Goal: Information Seeking & Learning: Learn about a topic

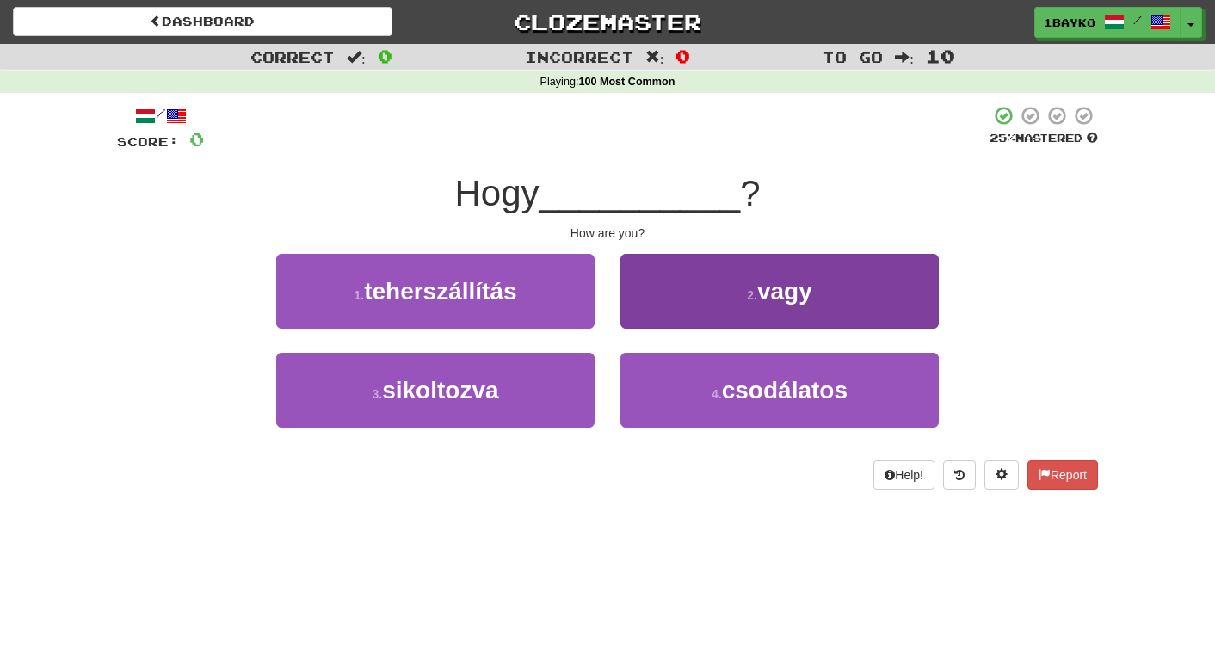
click at [656, 297] on button "2 . vagy" at bounding box center [779, 291] width 318 height 75
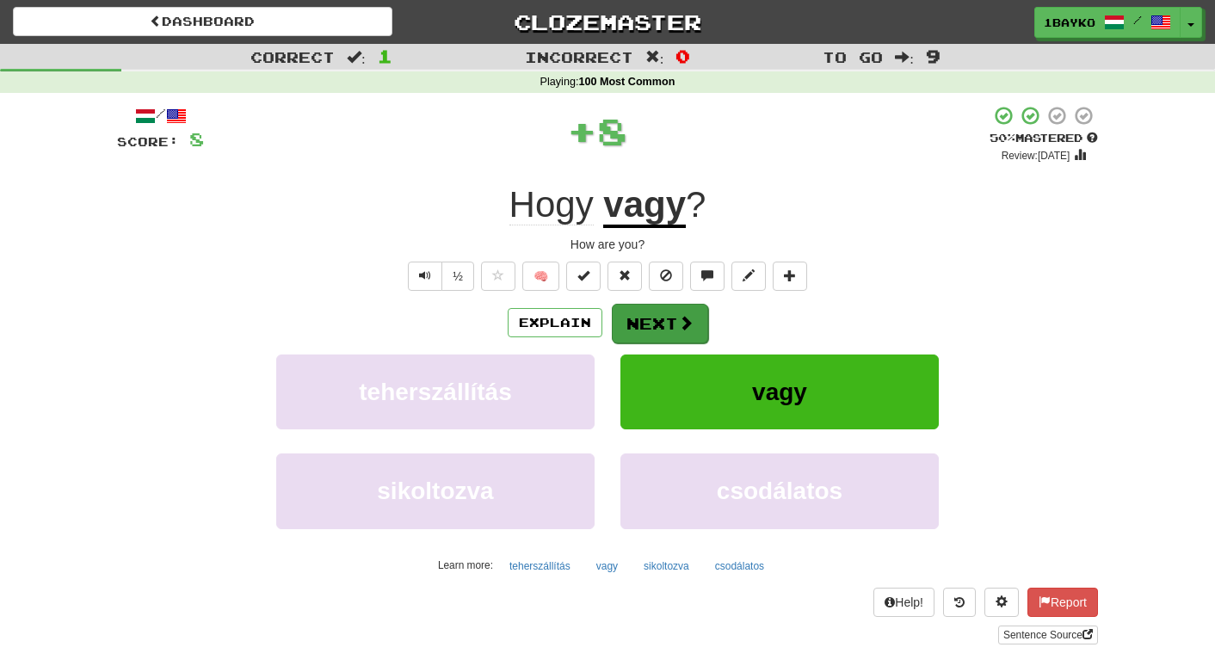
click at [650, 316] on button "Next" at bounding box center [660, 324] width 96 height 40
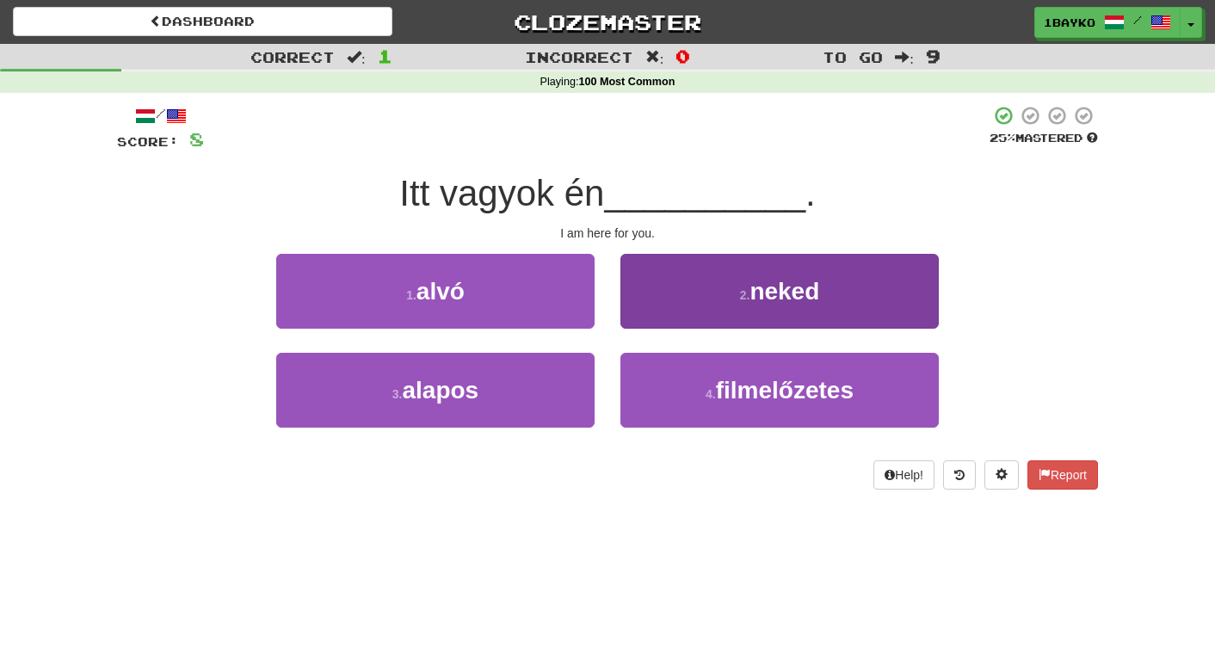
click at [722, 275] on button "2 . neked" at bounding box center [779, 291] width 318 height 75
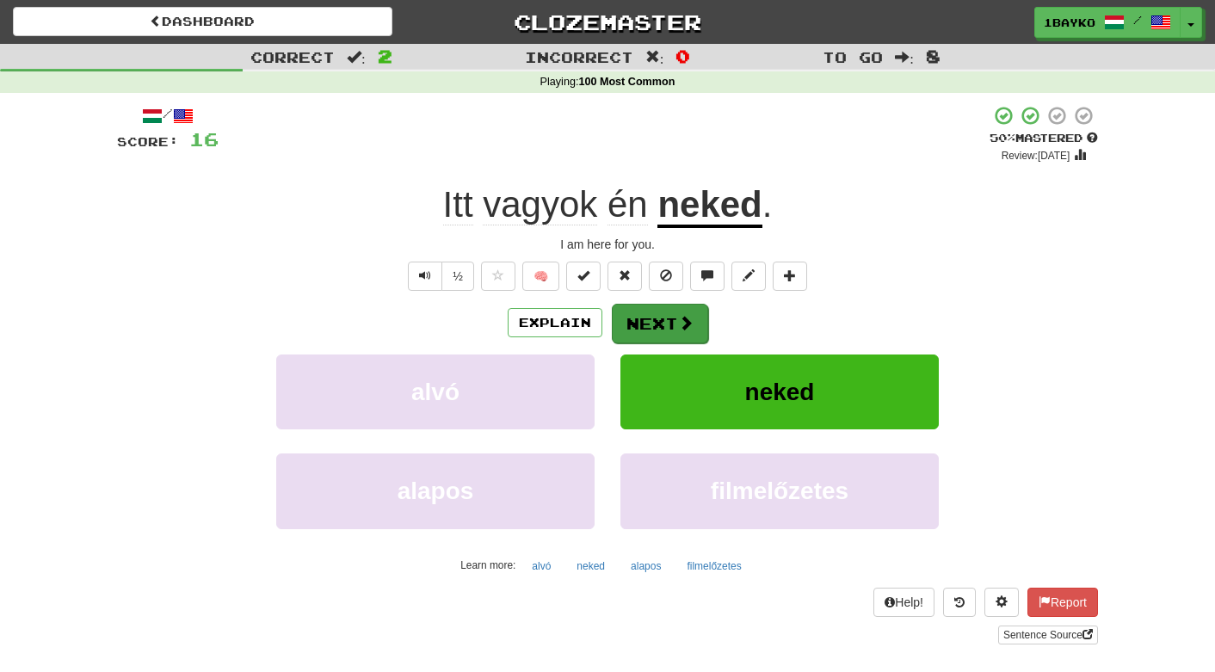
click at [646, 325] on button "Next" at bounding box center [660, 324] width 96 height 40
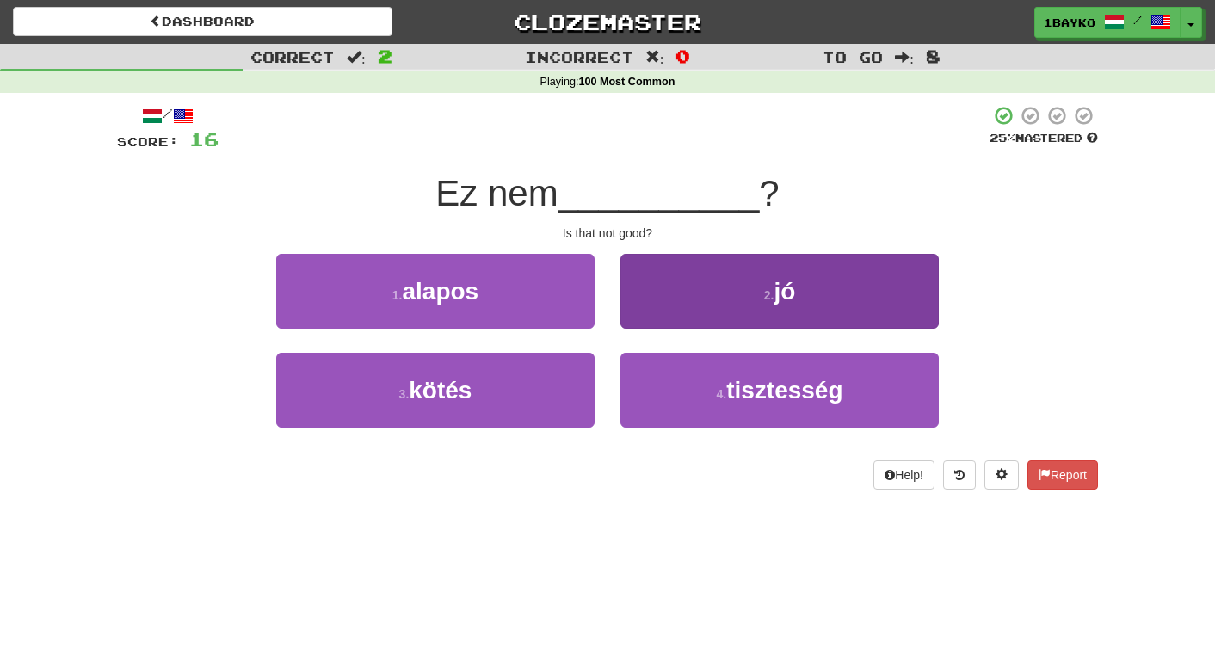
click at [678, 297] on button "2 . jó" at bounding box center [779, 291] width 318 height 75
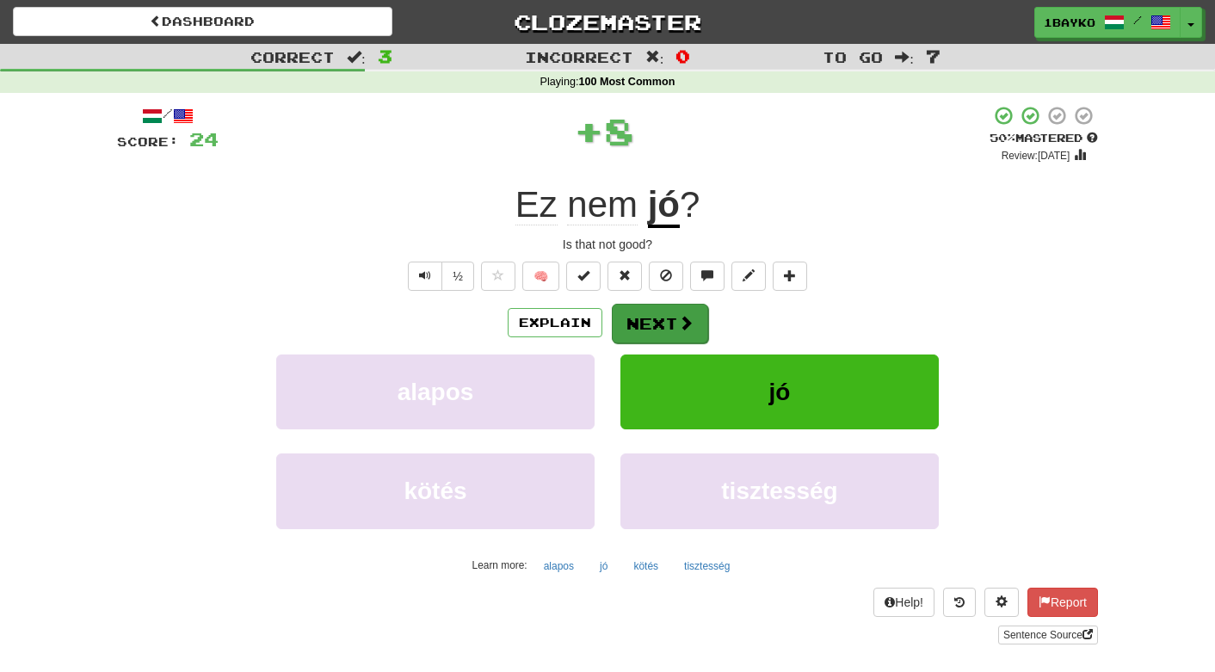
click at [664, 320] on button "Next" at bounding box center [660, 324] width 96 height 40
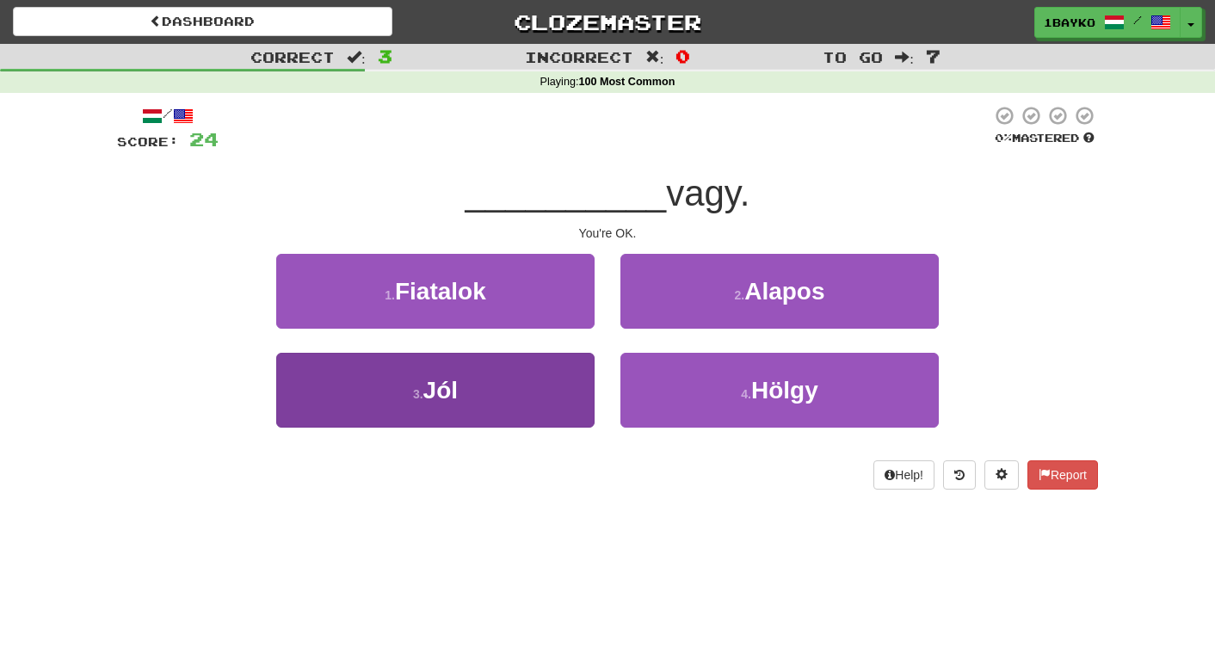
click at [536, 380] on button "3 . Jól" at bounding box center [435, 390] width 318 height 75
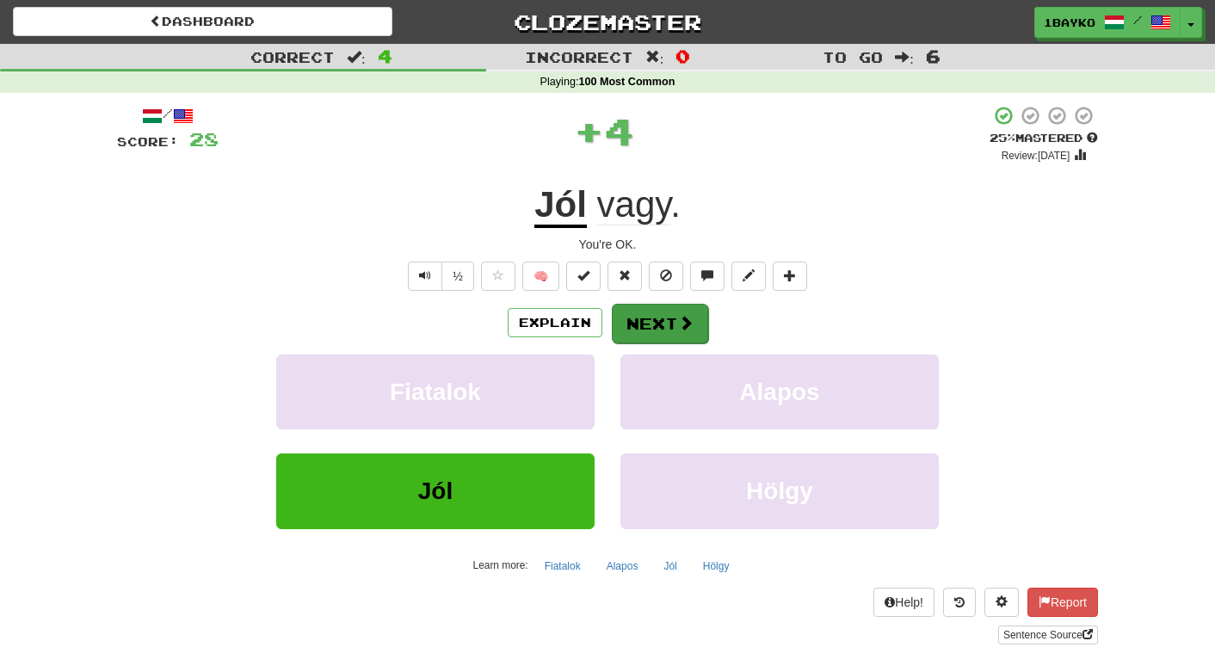
click at [651, 330] on button "Next" at bounding box center [660, 324] width 96 height 40
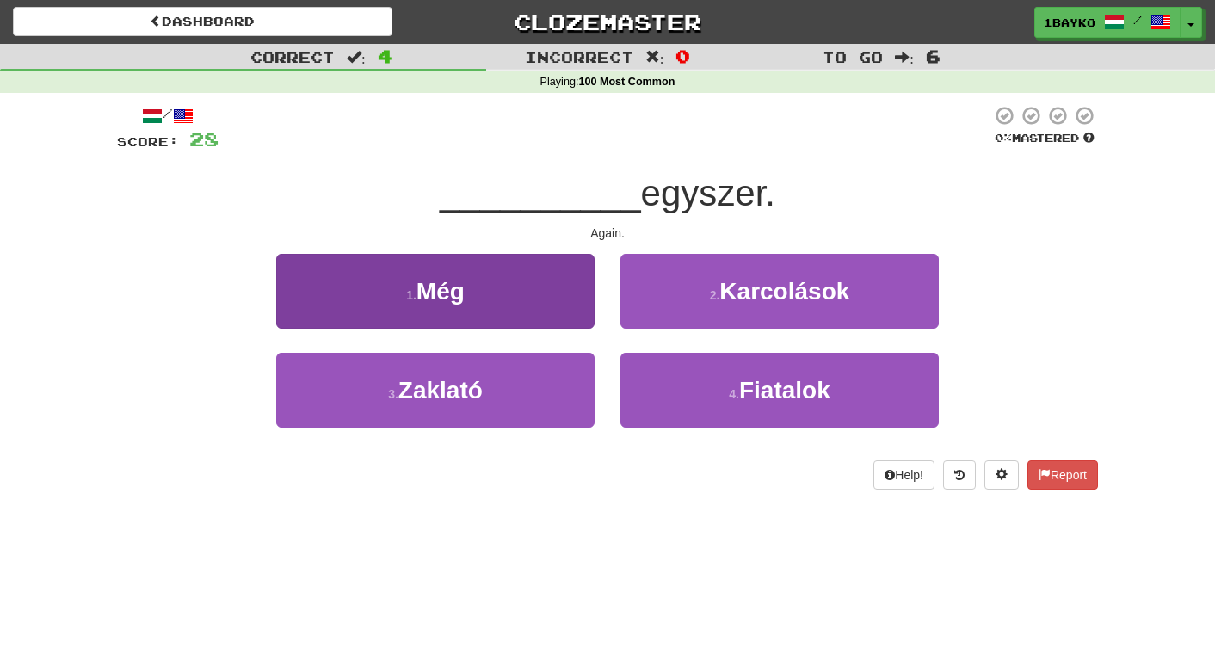
click at [583, 285] on button "1 . Még" at bounding box center [435, 291] width 318 height 75
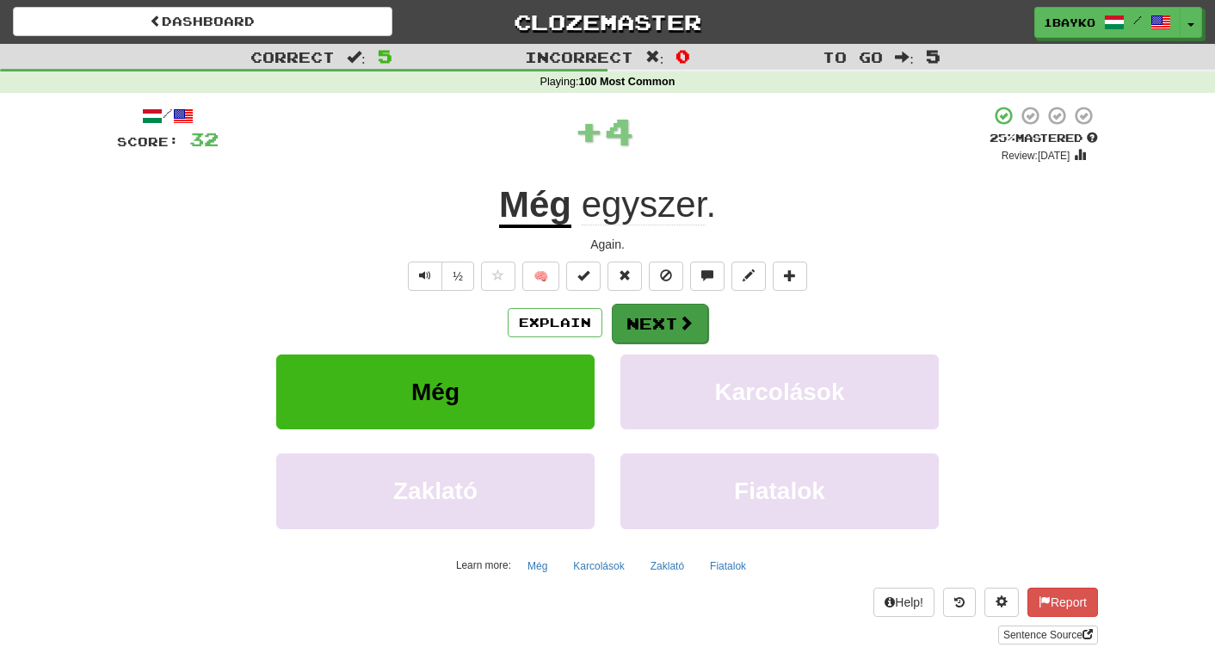
click at [664, 322] on button "Next" at bounding box center [660, 324] width 96 height 40
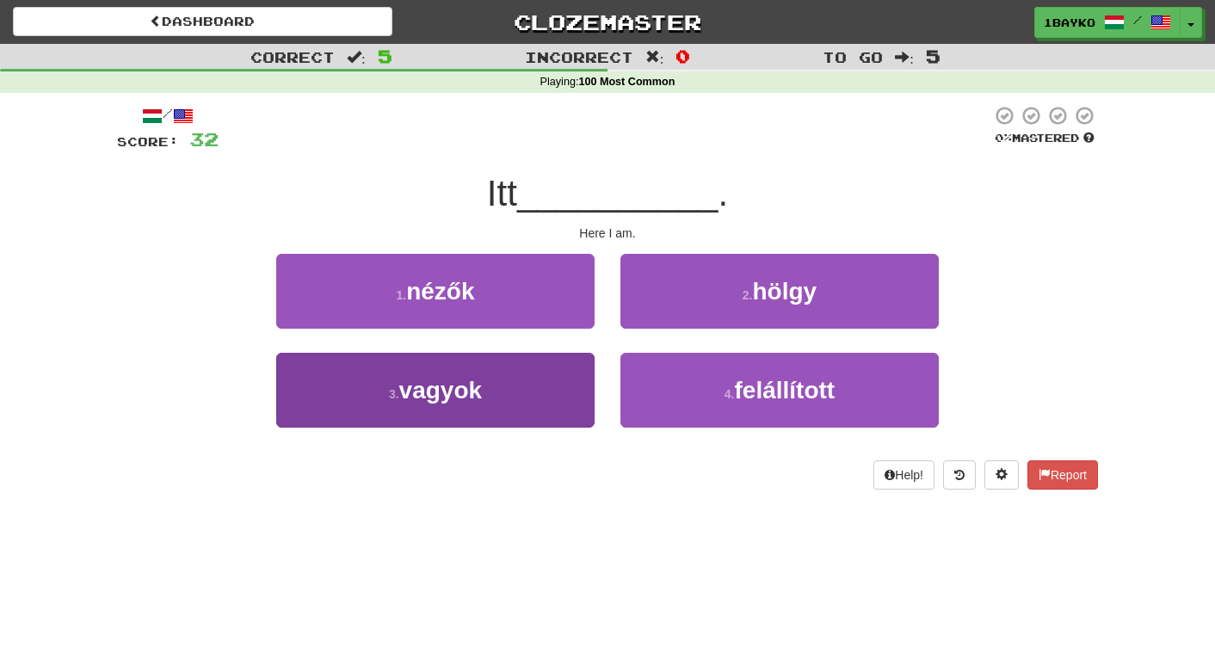
click at [557, 384] on button "3 . vagyok" at bounding box center [435, 390] width 318 height 75
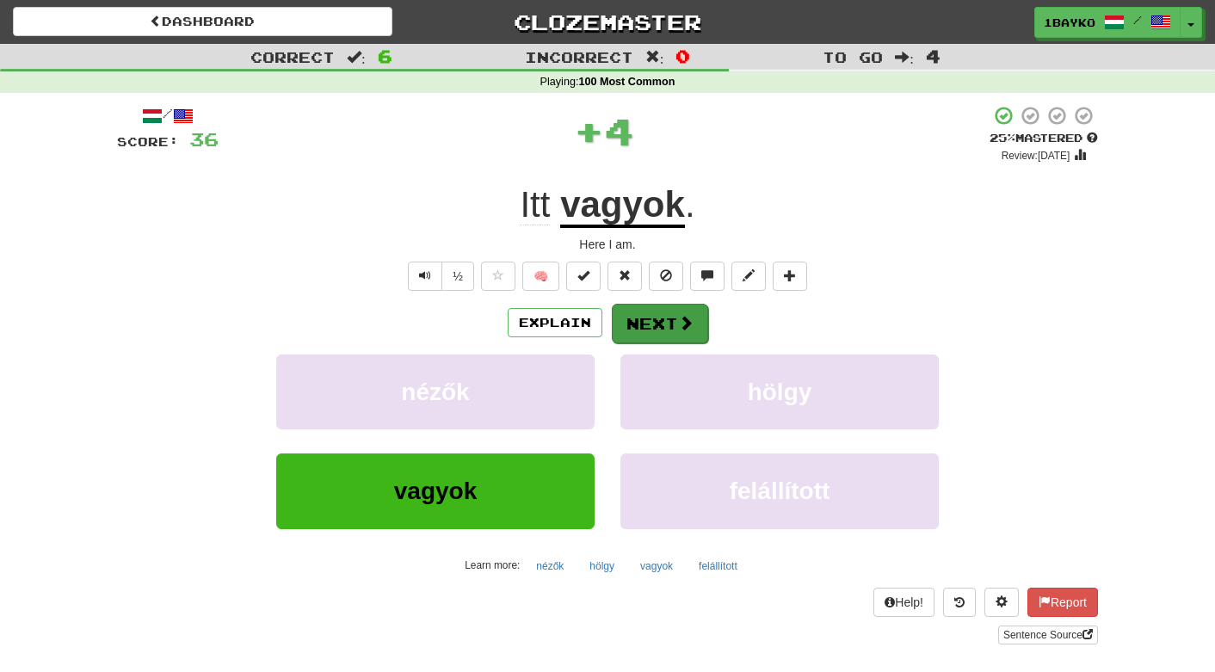
click at [660, 324] on button "Next" at bounding box center [660, 324] width 96 height 40
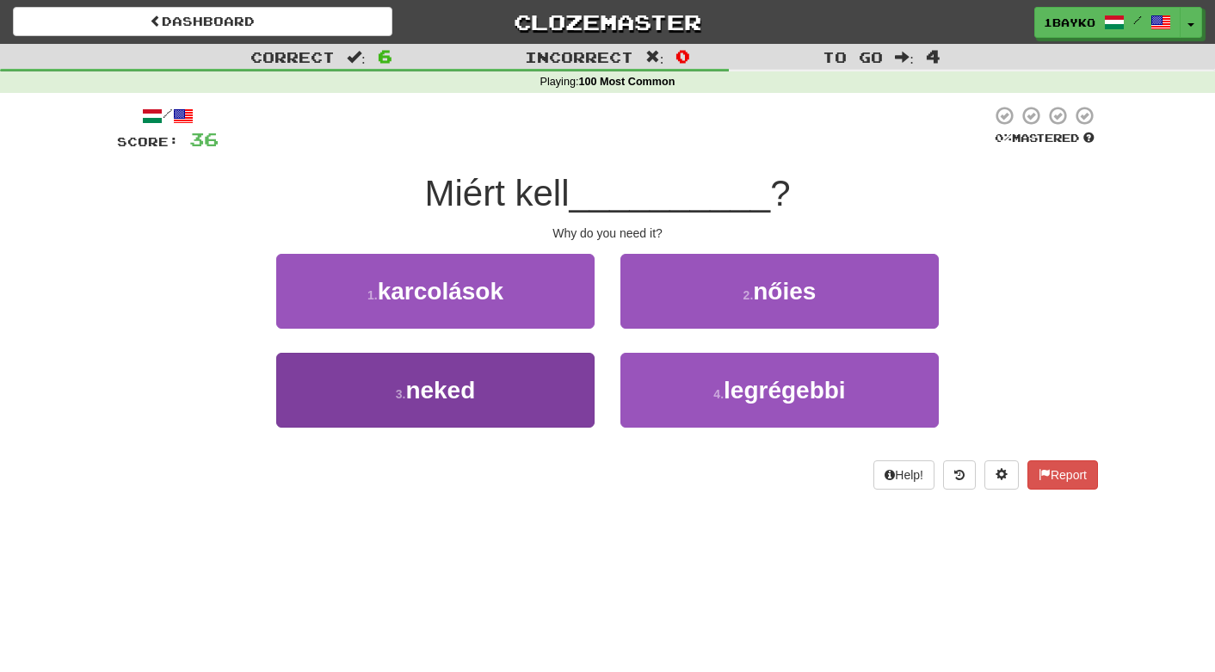
click at [544, 392] on button "3 . neked" at bounding box center [435, 390] width 318 height 75
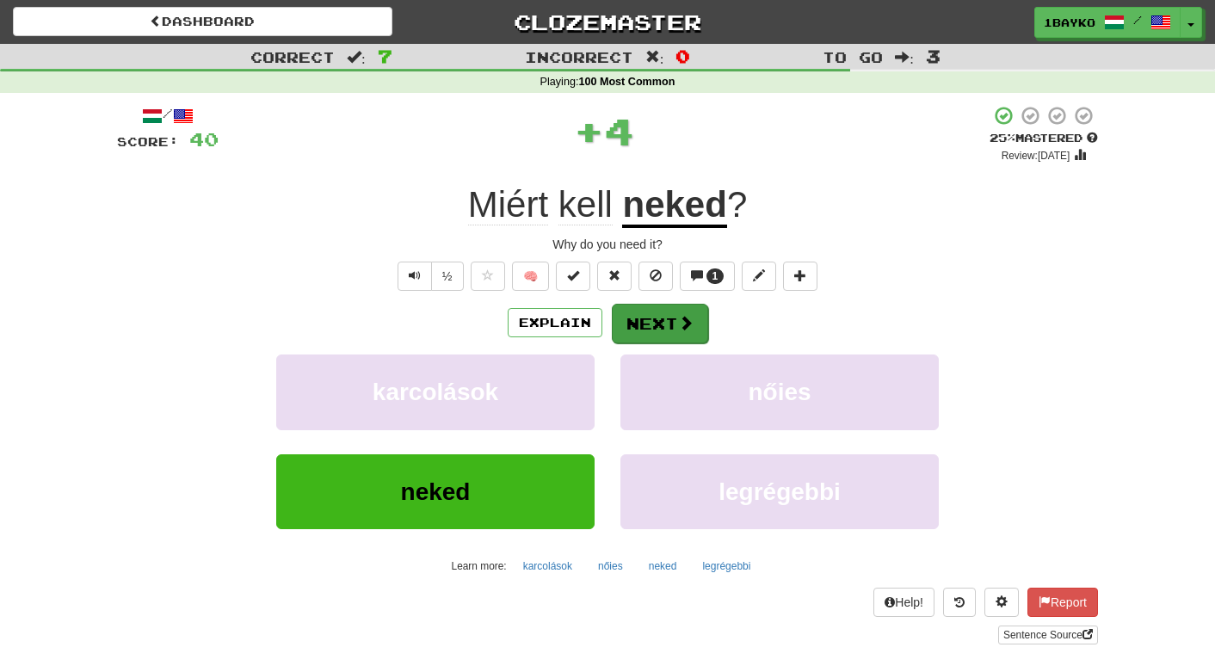
click at [646, 325] on button "Next" at bounding box center [660, 324] width 96 height 40
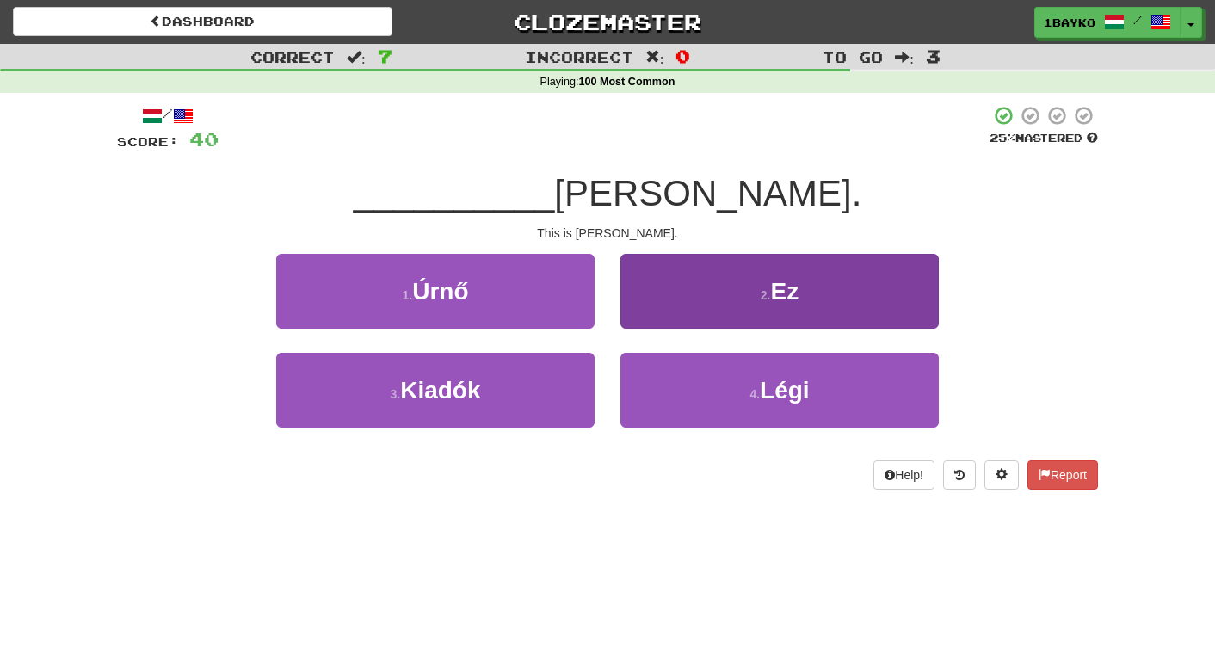
click at [682, 300] on button "2 . Ez" at bounding box center [779, 291] width 318 height 75
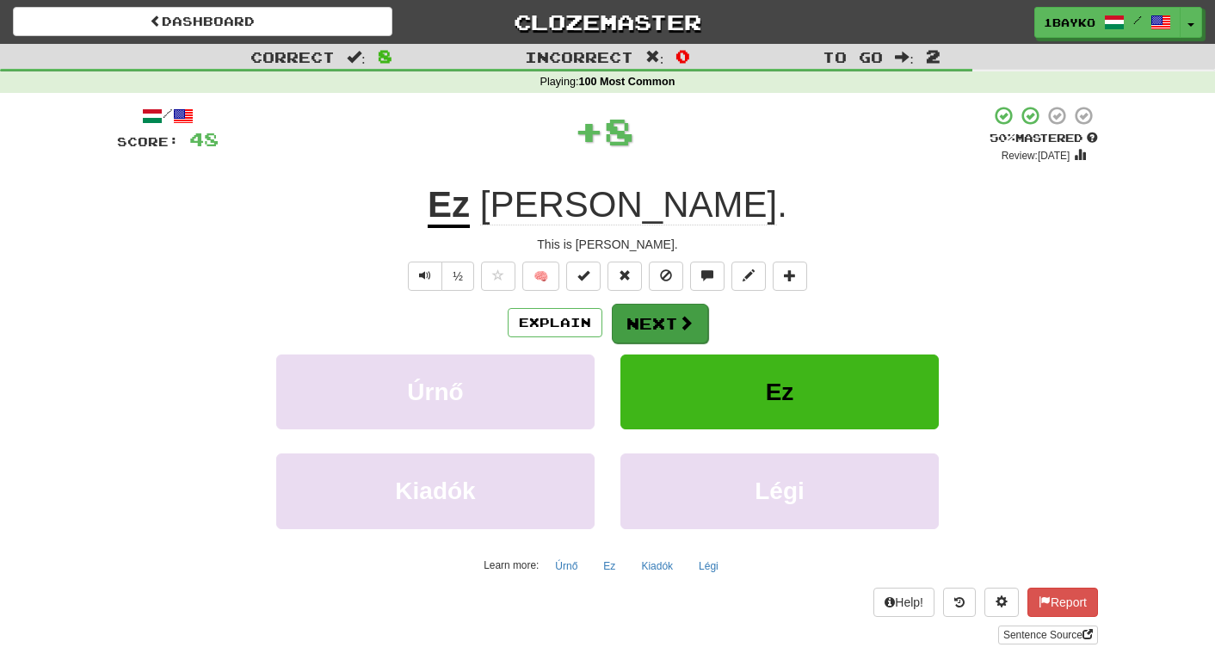
click at [671, 325] on button "Next" at bounding box center [660, 324] width 96 height 40
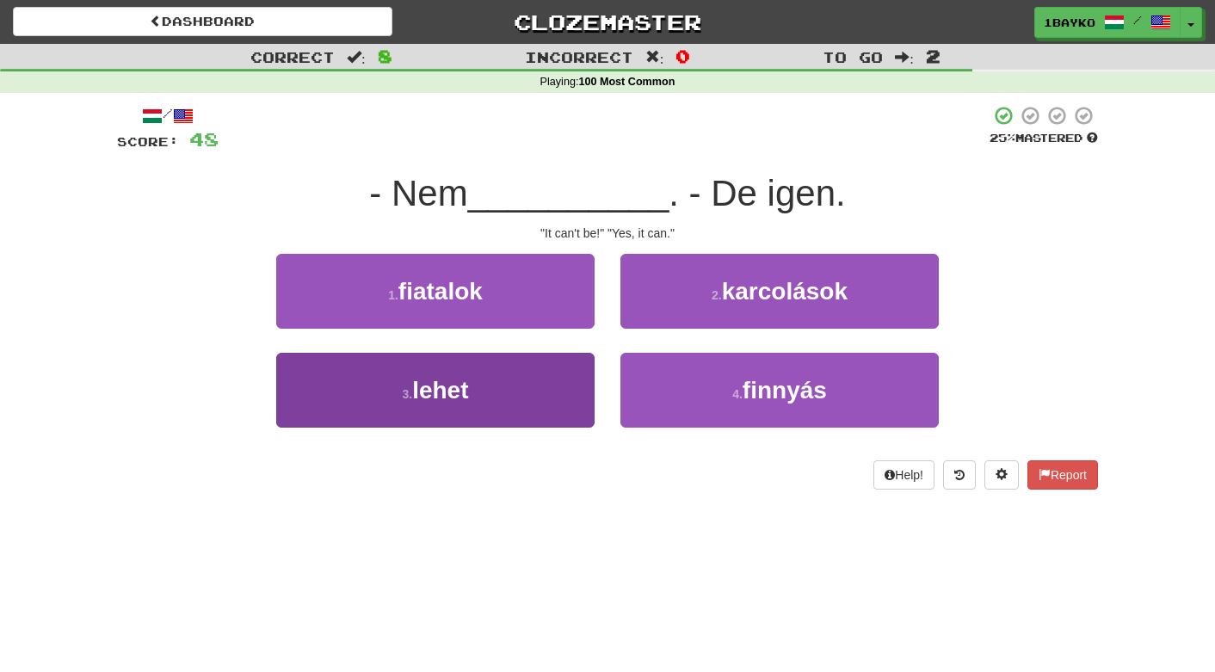
click at [558, 415] on button "3 . lehet" at bounding box center [435, 390] width 318 height 75
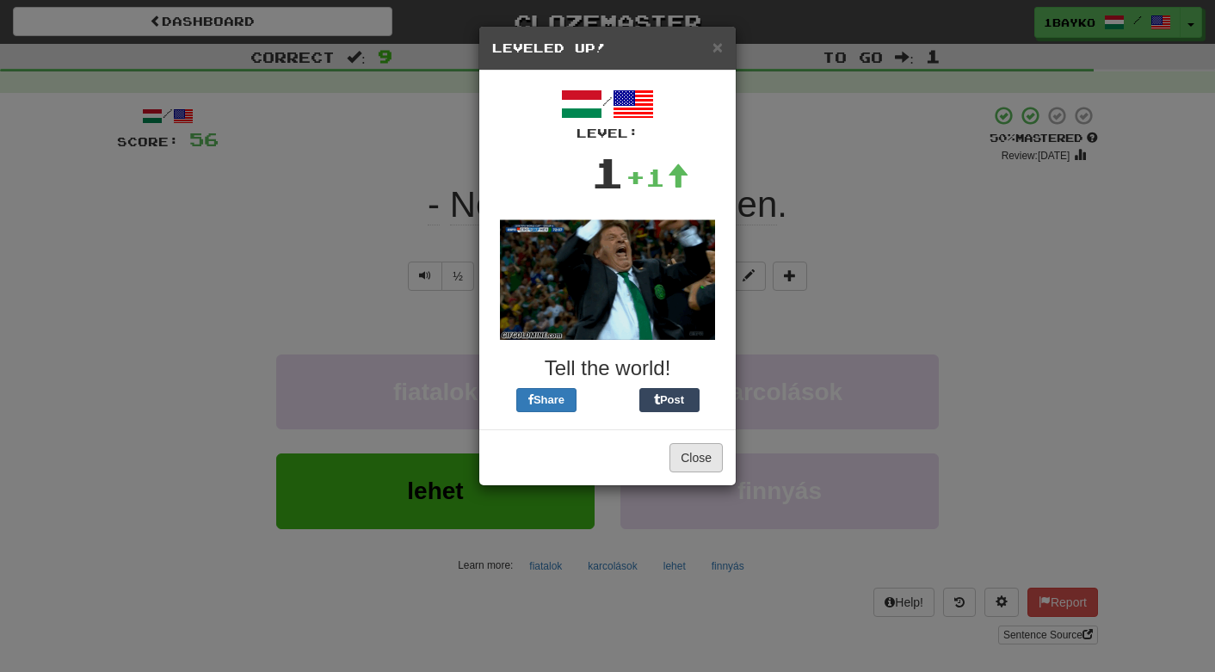
click at [700, 464] on button "Close" at bounding box center [696, 457] width 53 height 29
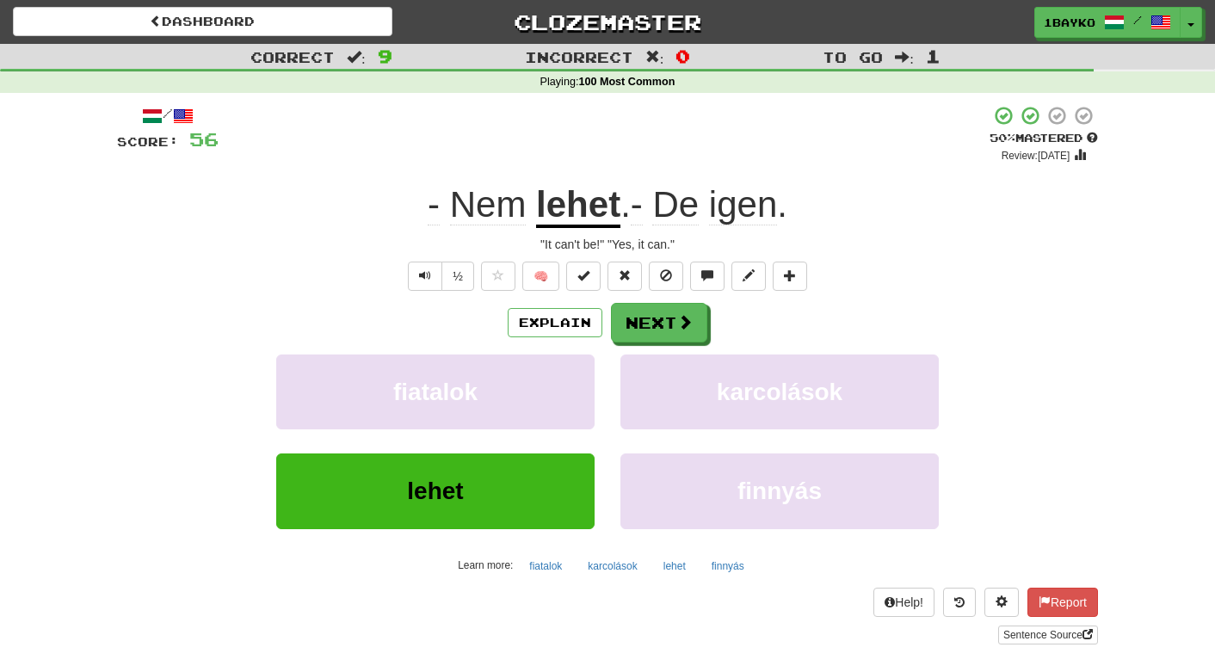
click at [677, 341] on div "Explain Next fiatalok karcolások lehet finnyás Learn more: fiatalok karcolások …" at bounding box center [607, 441] width 981 height 276
click at [670, 324] on button "Next" at bounding box center [660, 324] width 96 height 40
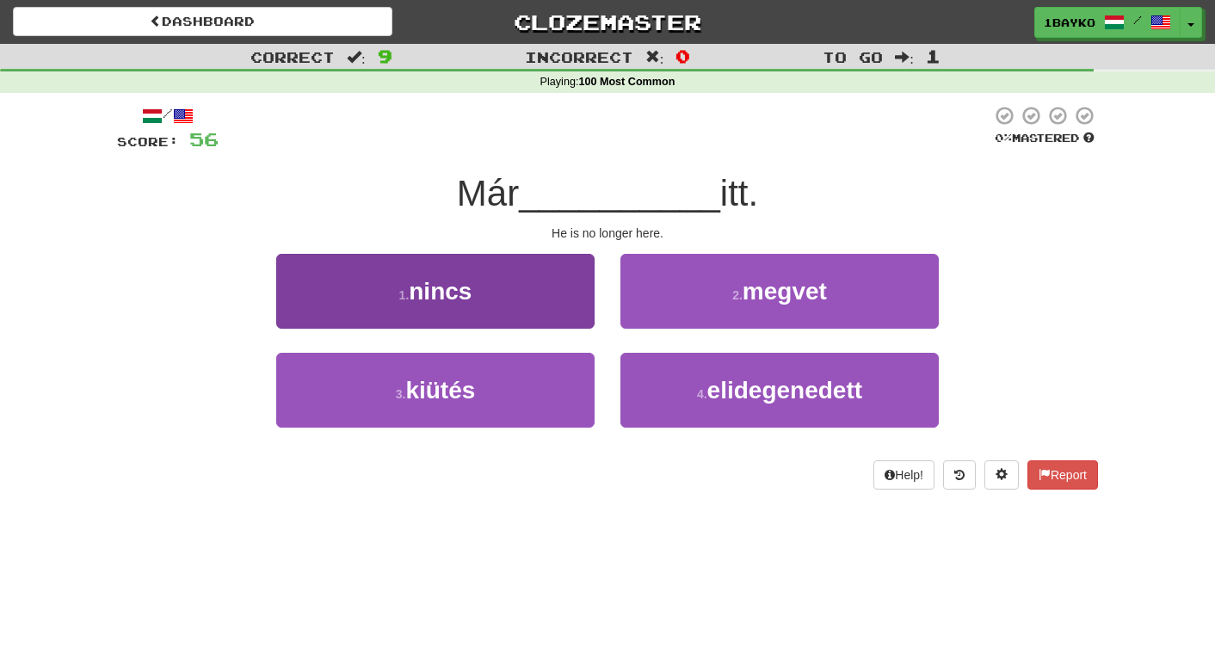
click at [542, 314] on button "1 . nincs" at bounding box center [435, 291] width 318 height 75
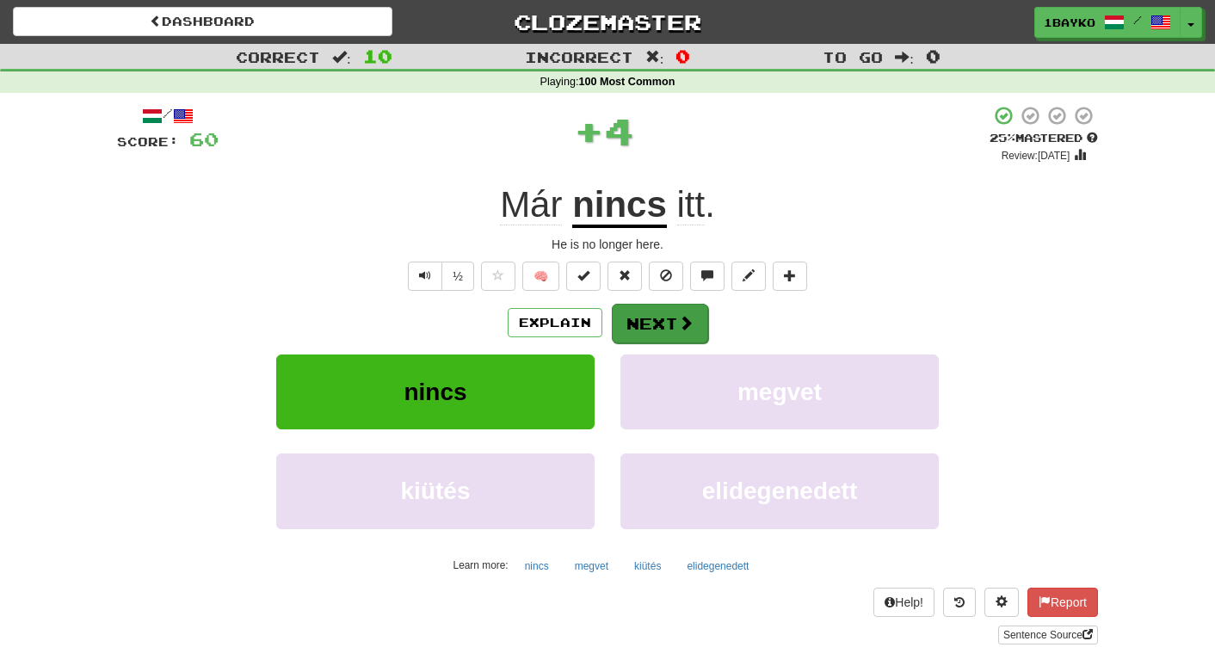
click at [668, 330] on button "Next" at bounding box center [660, 324] width 96 height 40
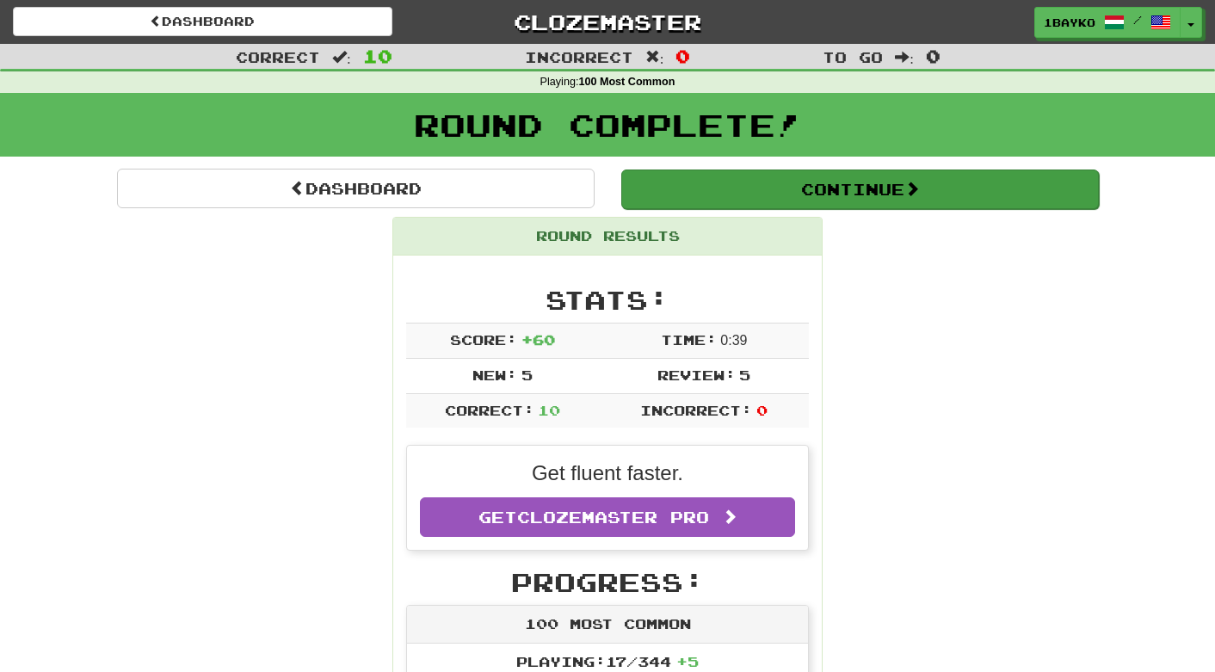
click at [833, 183] on button "Continue" at bounding box center [860, 190] width 478 height 40
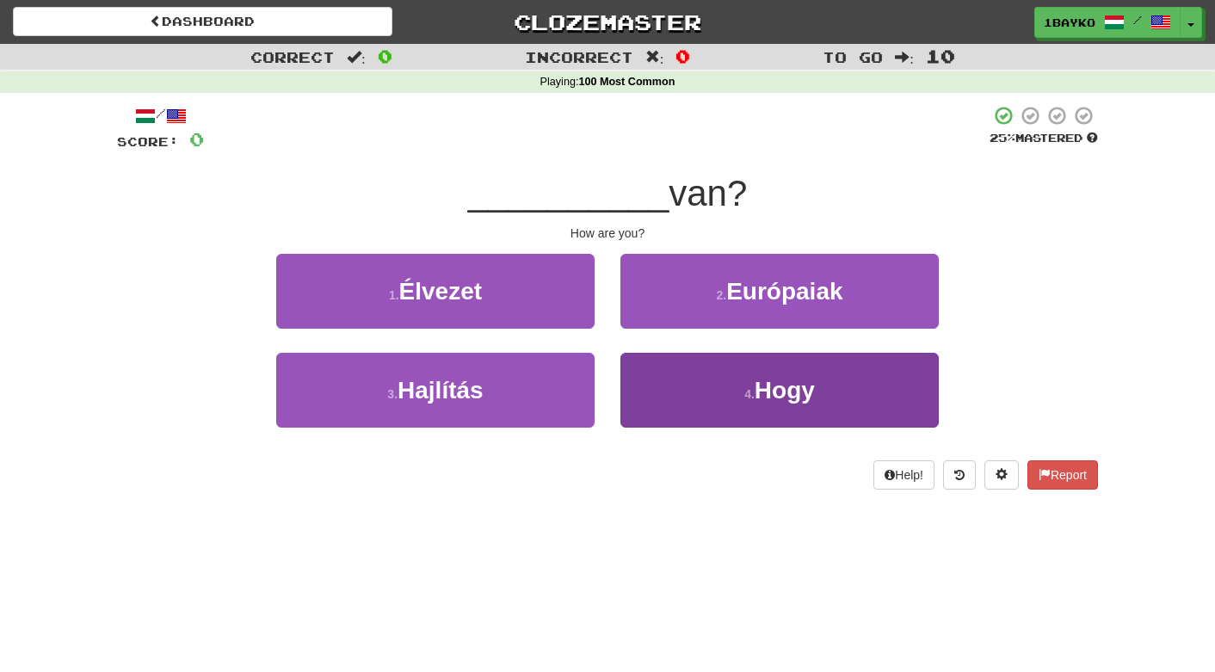
click at [796, 396] on span "Hogy" at bounding box center [785, 390] width 60 height 27
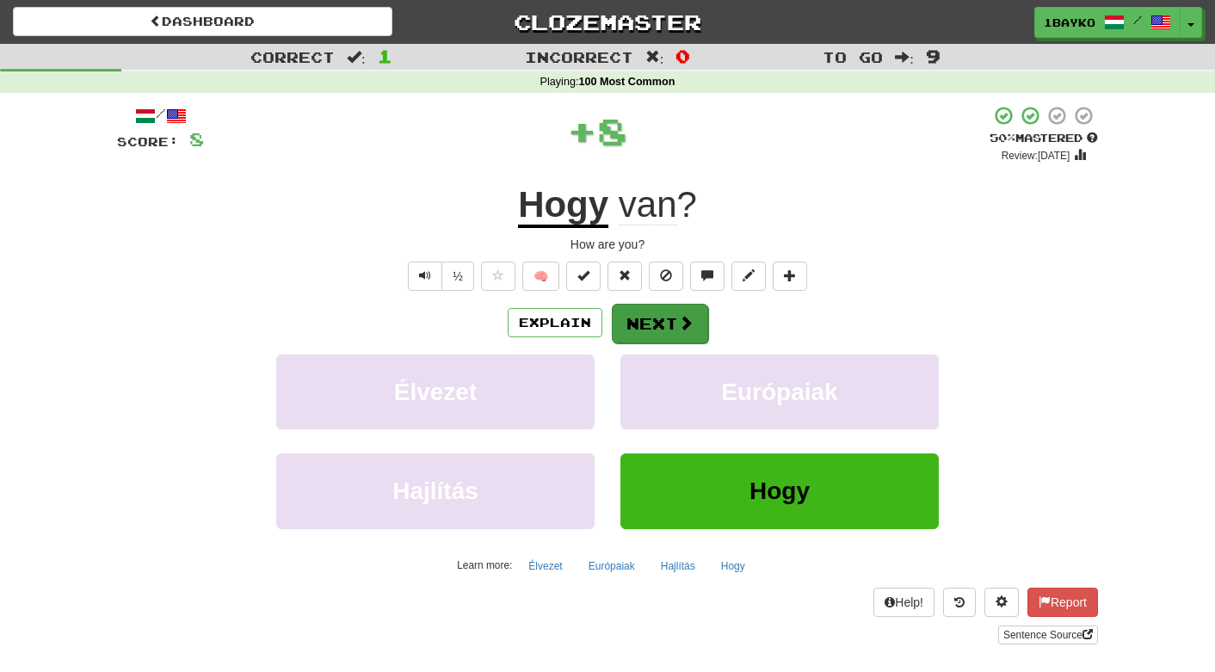
click at [682, 326] on span at bounding box center [685, 322] width 15 height 15
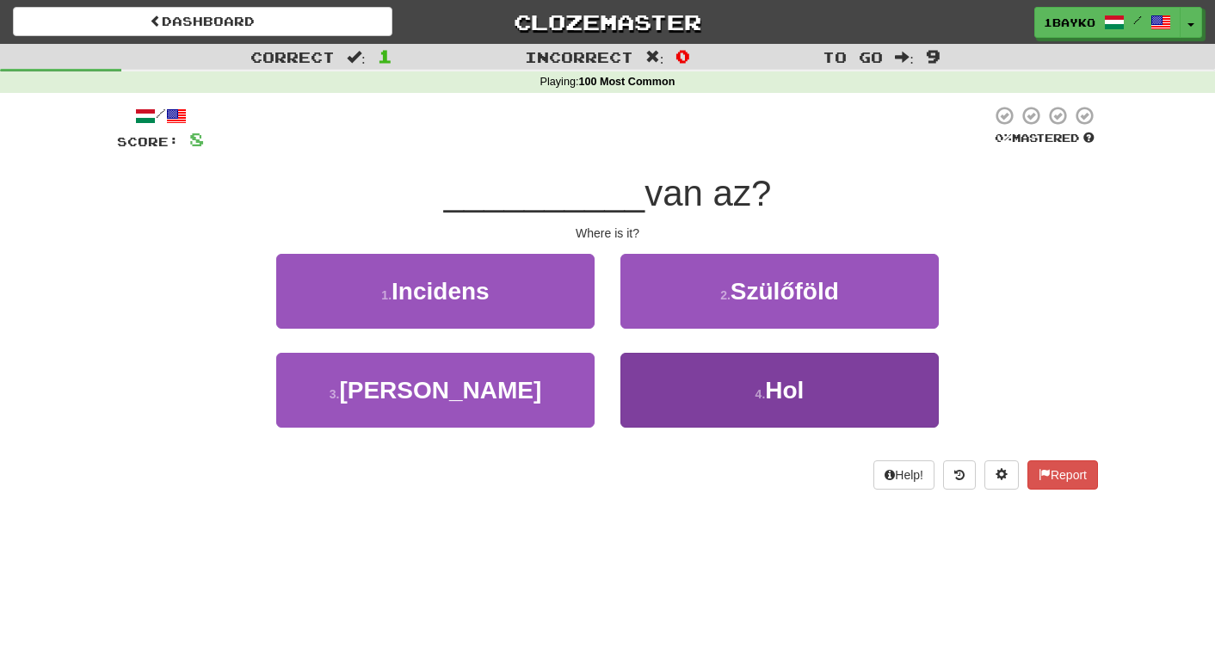
click at [690, 390] on button "4 . Hol" at bounding box center [779, 390] width 318 height 75
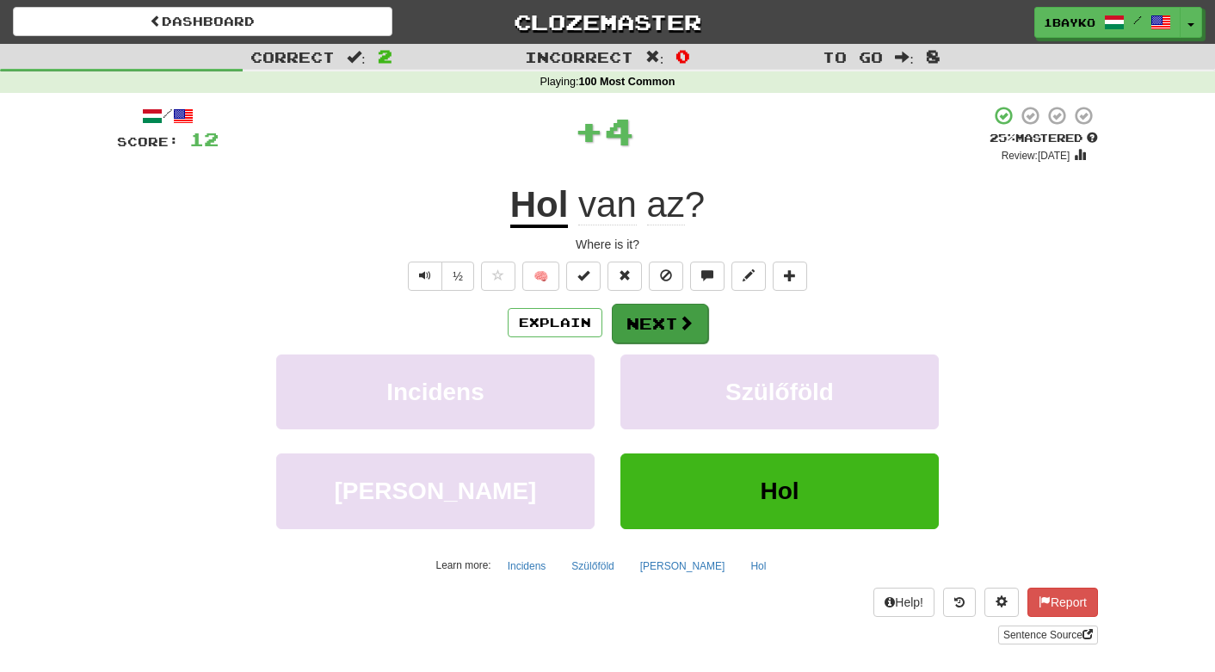
click at [659, 321] on button "Next" at bounding box center [660, 324] width 96 height 40
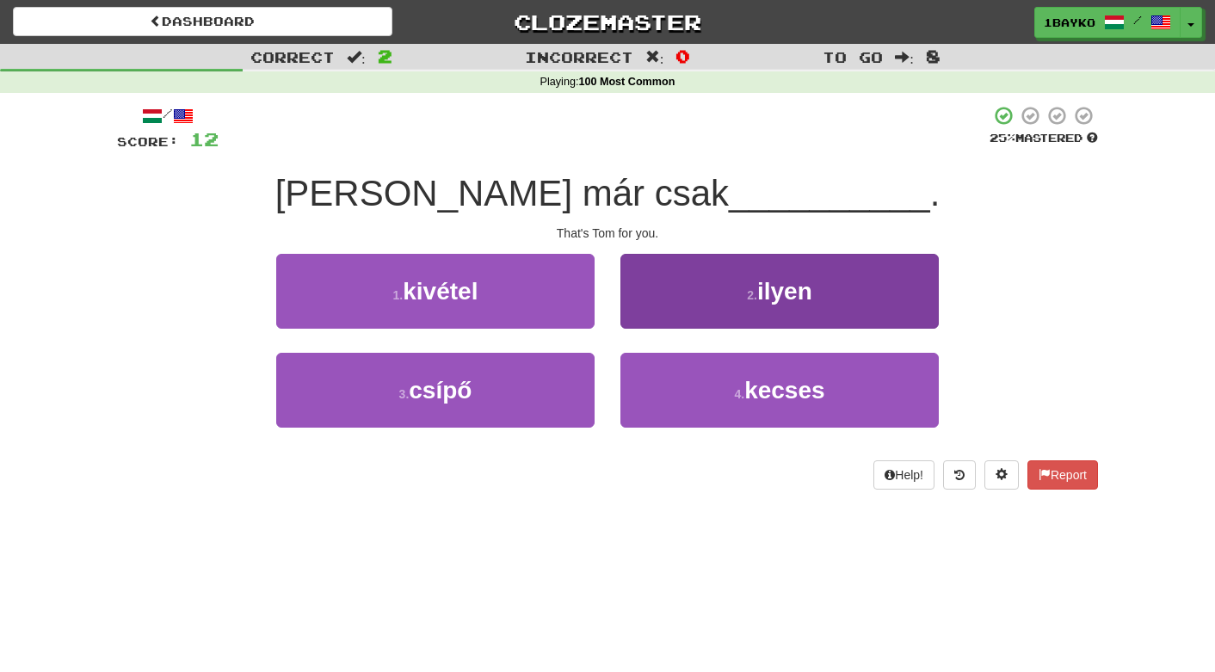
click at [732, 312] on button "2 . ilyen" at bounding box center [779, 291] width 318 height 75
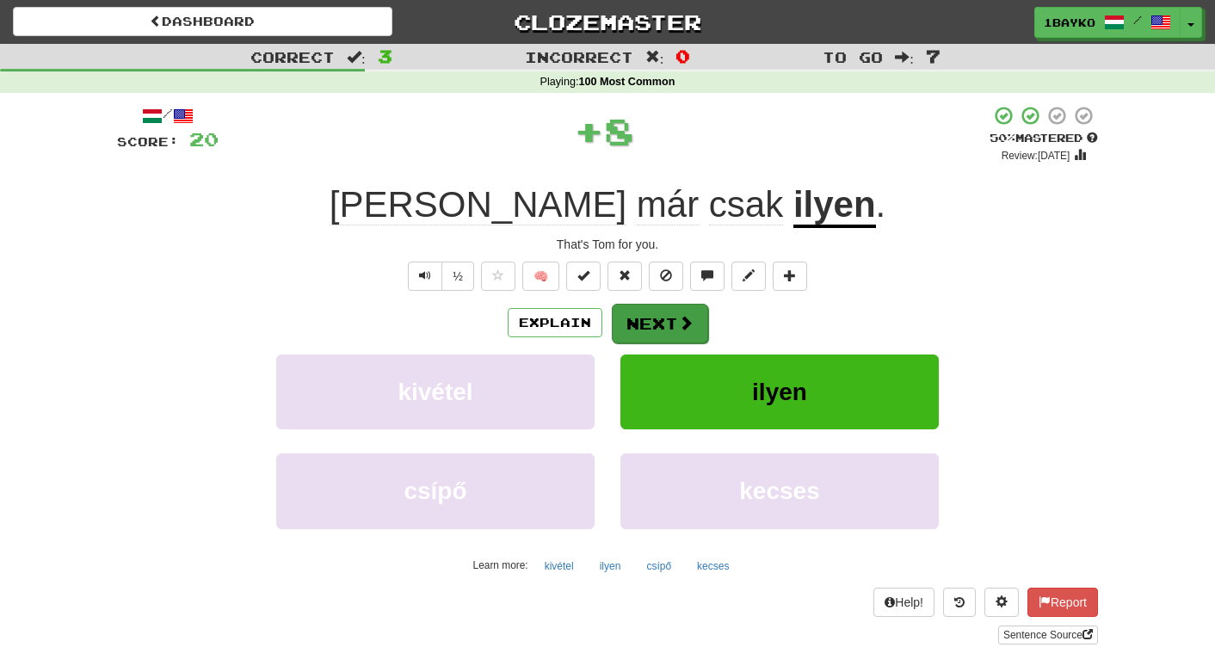
click at [656, 333] on button "Next" at bounding box center [660, 324] width 96 height 40
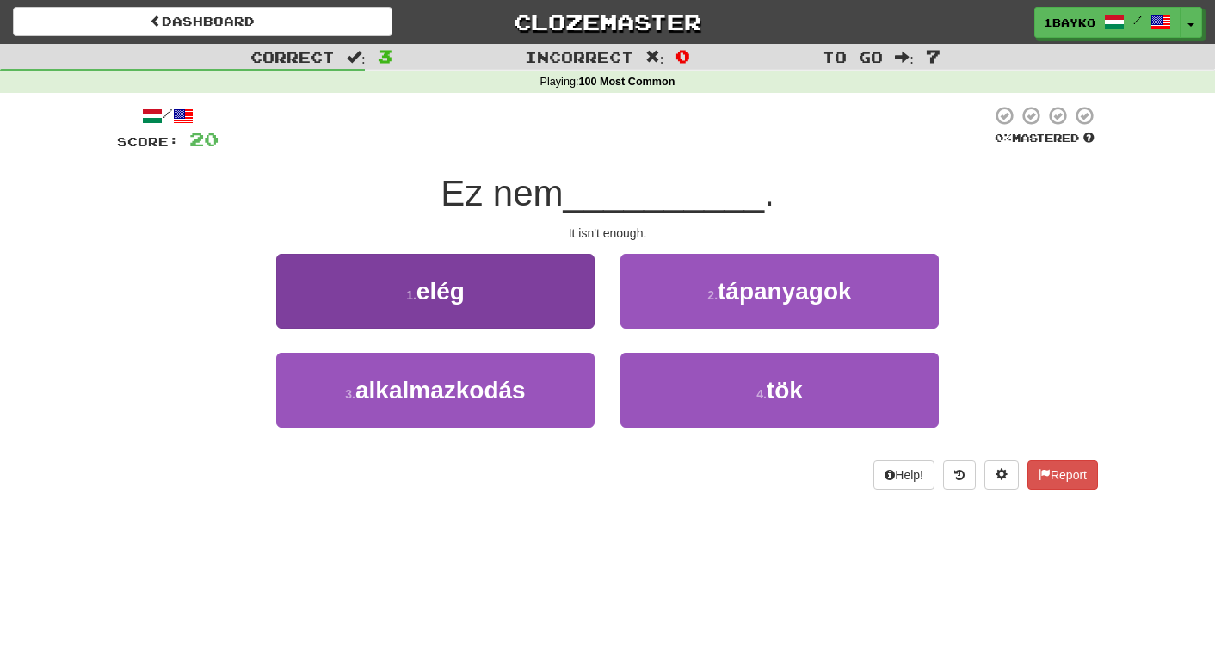
click at [508, 295] on button "1 . elég" at bounding box center [435, 291] width 318 height 75
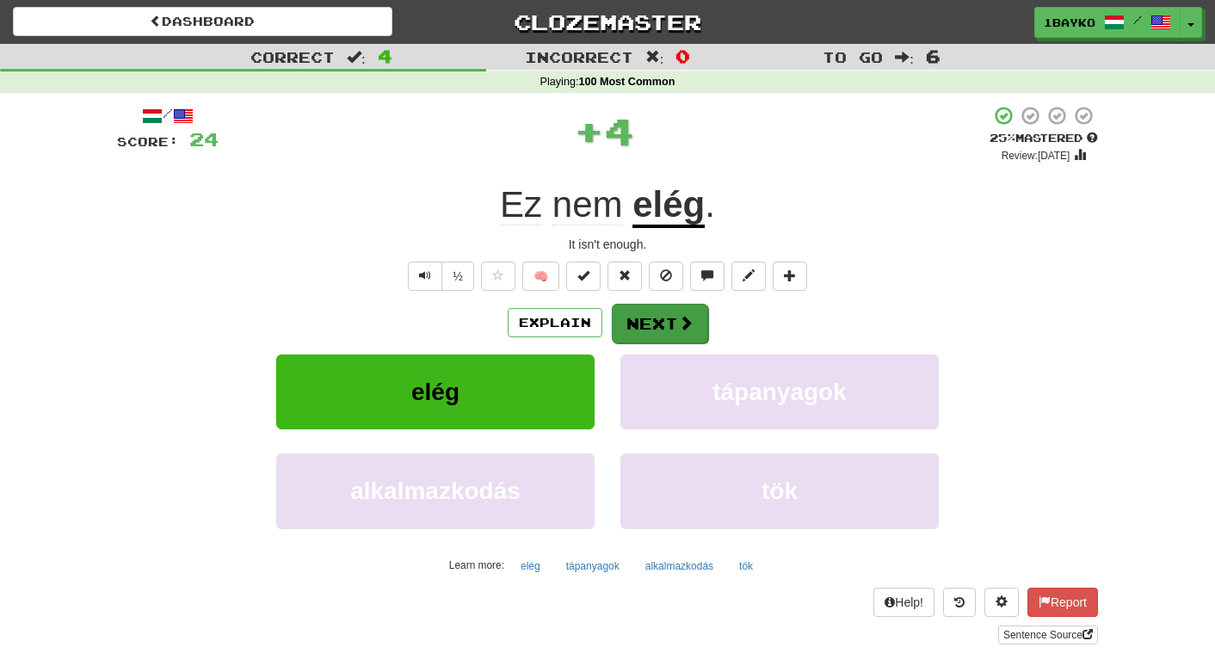
click at [655, 324] on button "Next" at bounding box center [660, 324] width 96 height 40
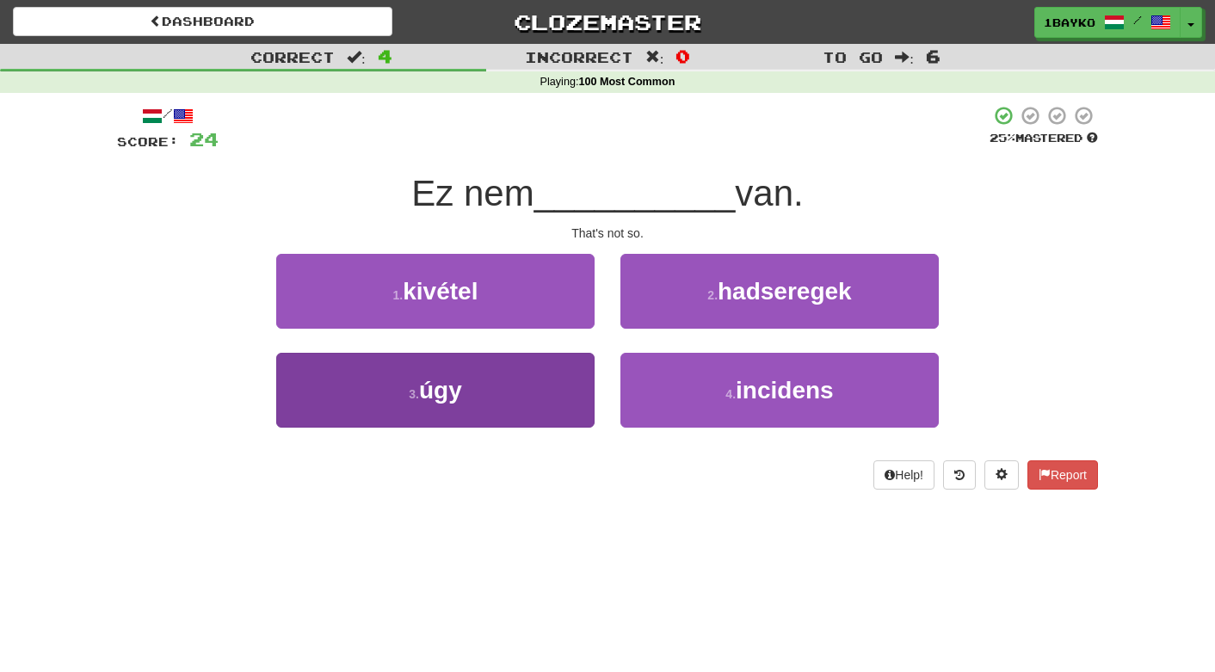
click at [554, 403] on button "3 . úgy" at bounding box center [435, 390] width 318 height 75
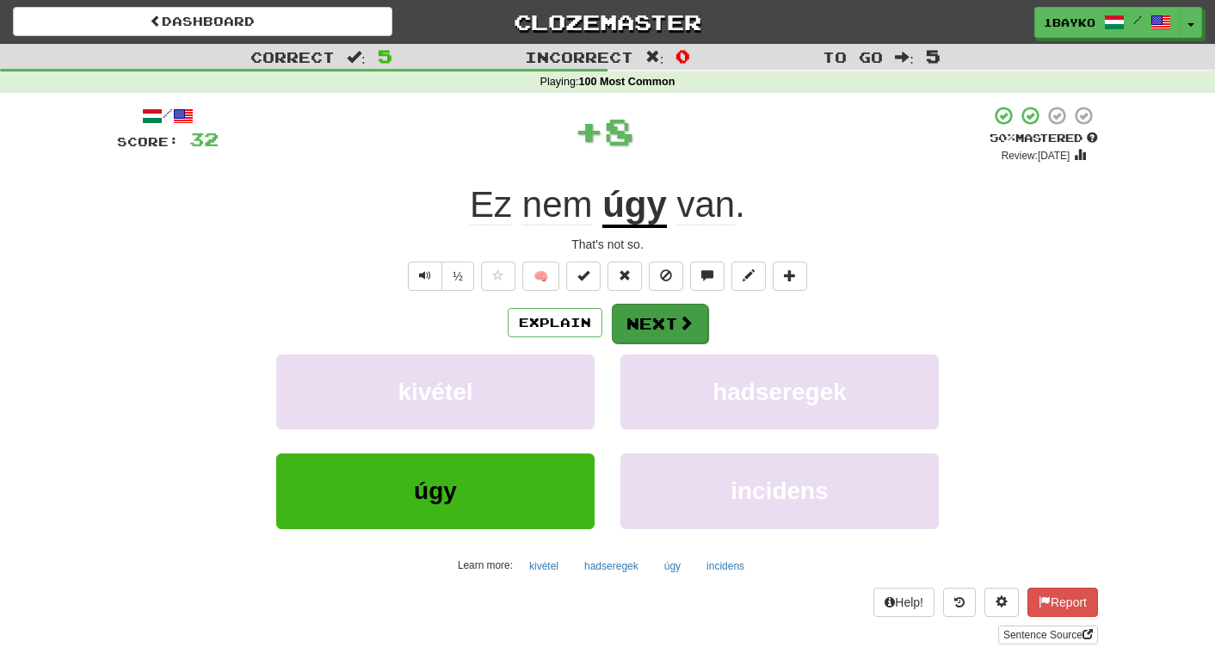
click at [666, 322] on button "Next" at bounding box center [660, 324] width 96 height 40
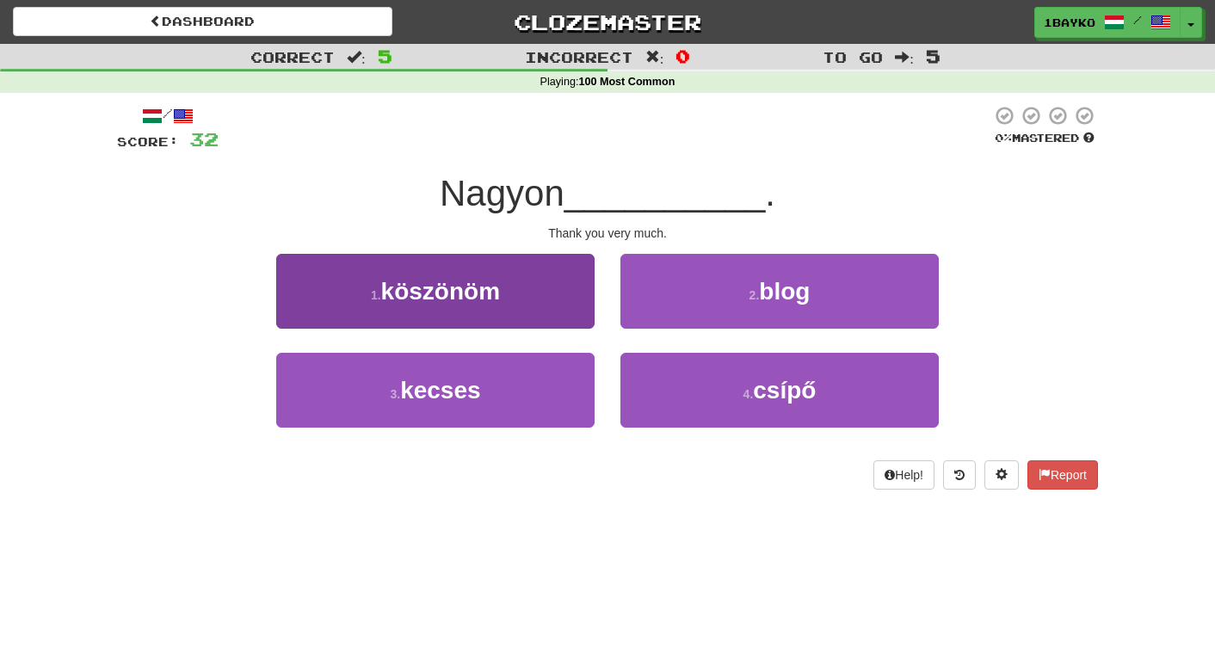
click at [502, 306] on button "1 . köszönöm" at bounding box center [435, 291] width 318 height 75
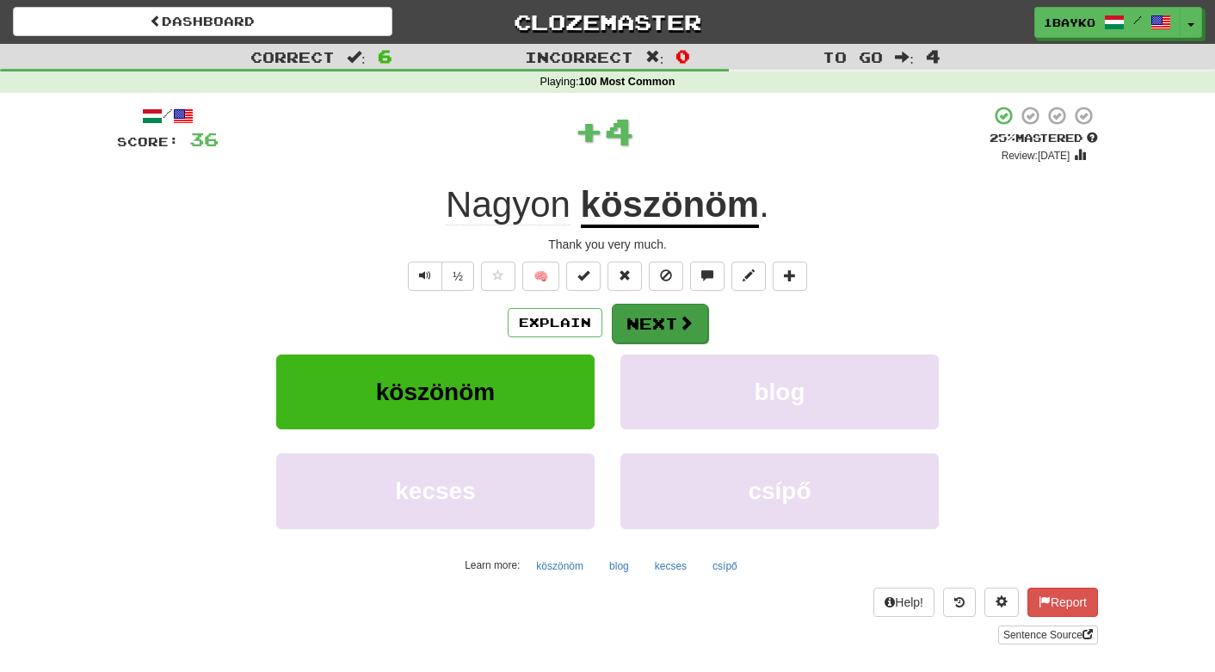
click at [680, 323] on span at bounding box center [685, 322] width 15 height 15
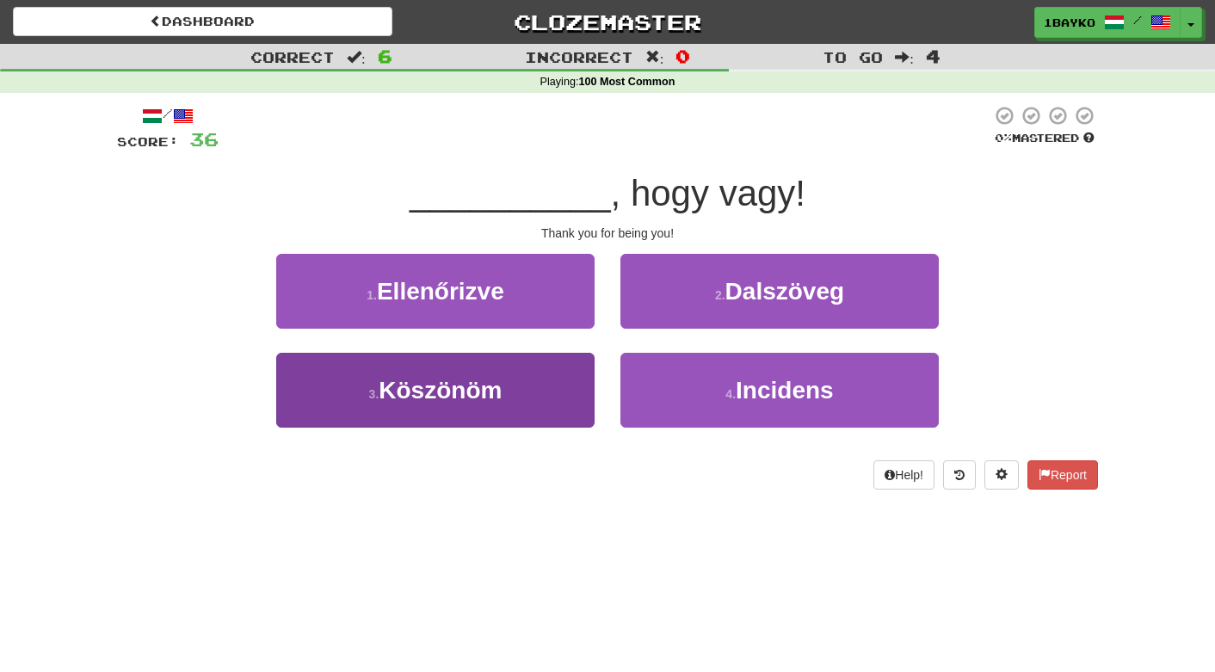
click at [567, 393] on button "3 . [GEOGRAPHIC_DATA]" at bounding box center [435, 390] width 318 height 75
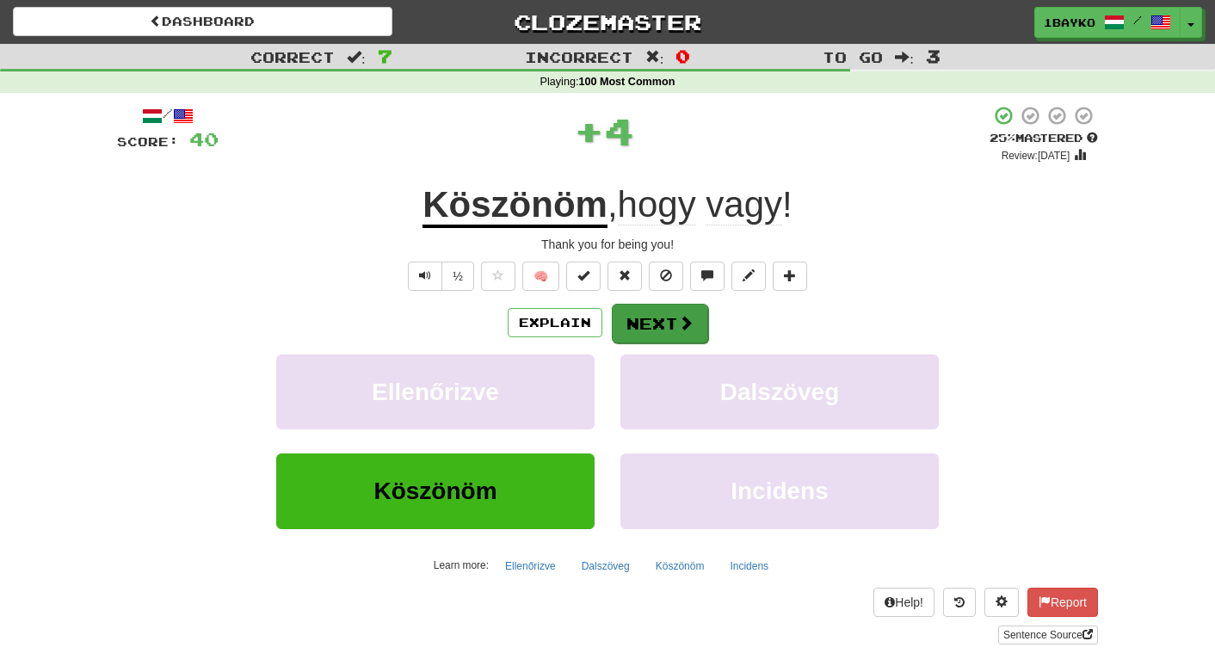
click at [658, 324] on button "Next" at bounding box center [660, 324] width 96 height 40
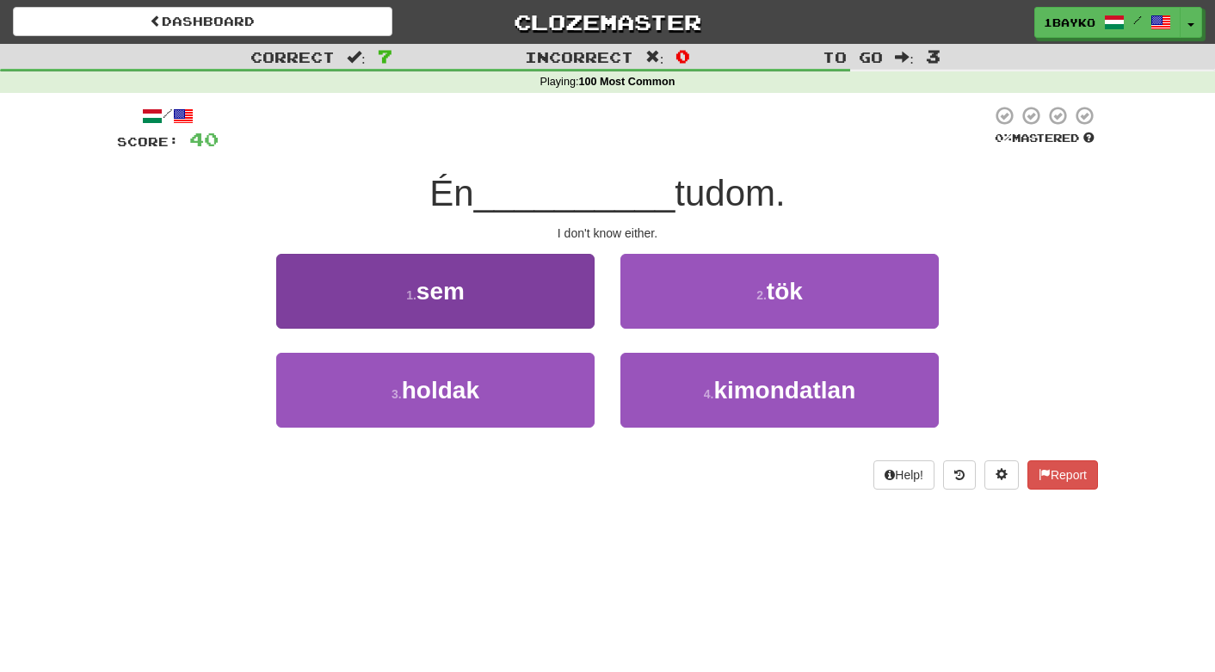
click at [534, 297] on button "1 . sem" at bounding box center [435, 291] width 318 height 75
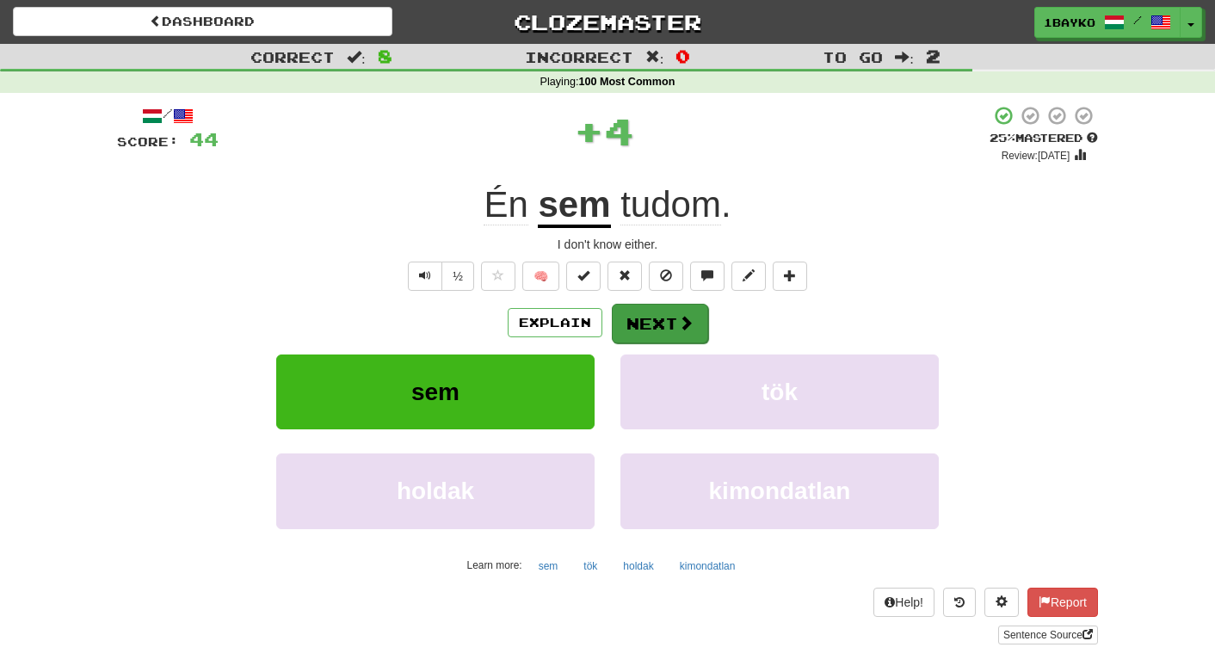
click at [645, 323] on button "Next" at bounding box center [660, 324] width 96 height 40
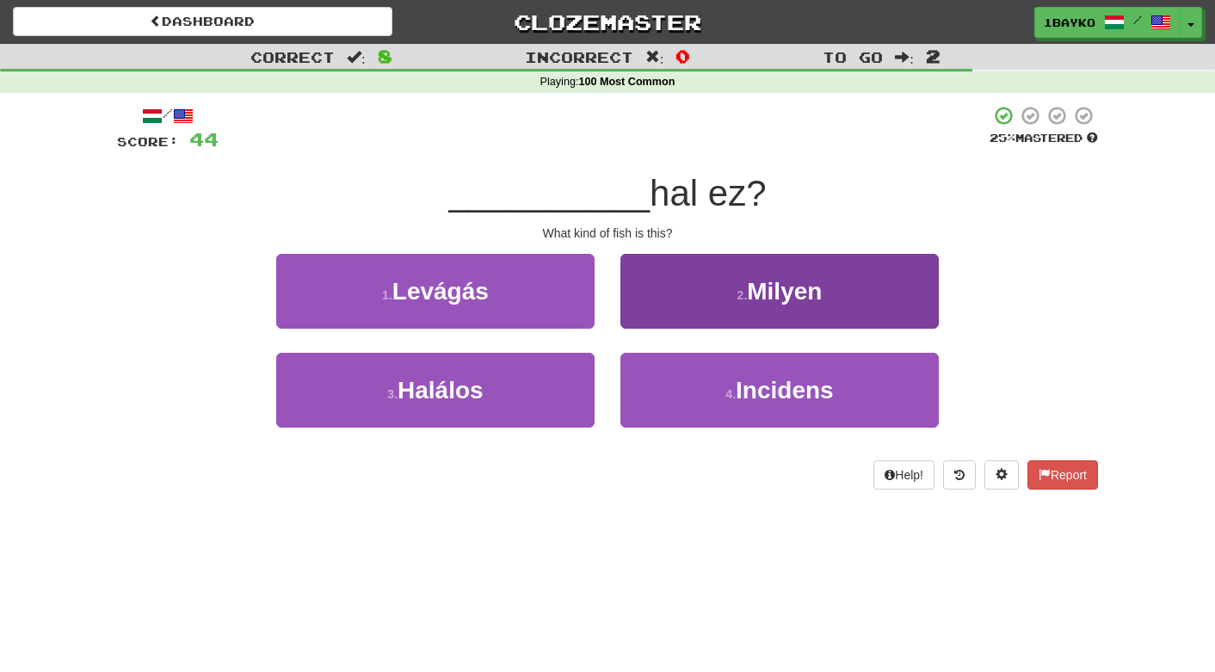
click at [693, 317] on button "2 . [GEOGRAPHIC_DATA]" at bounding box center [779, 291] width 318 height 75
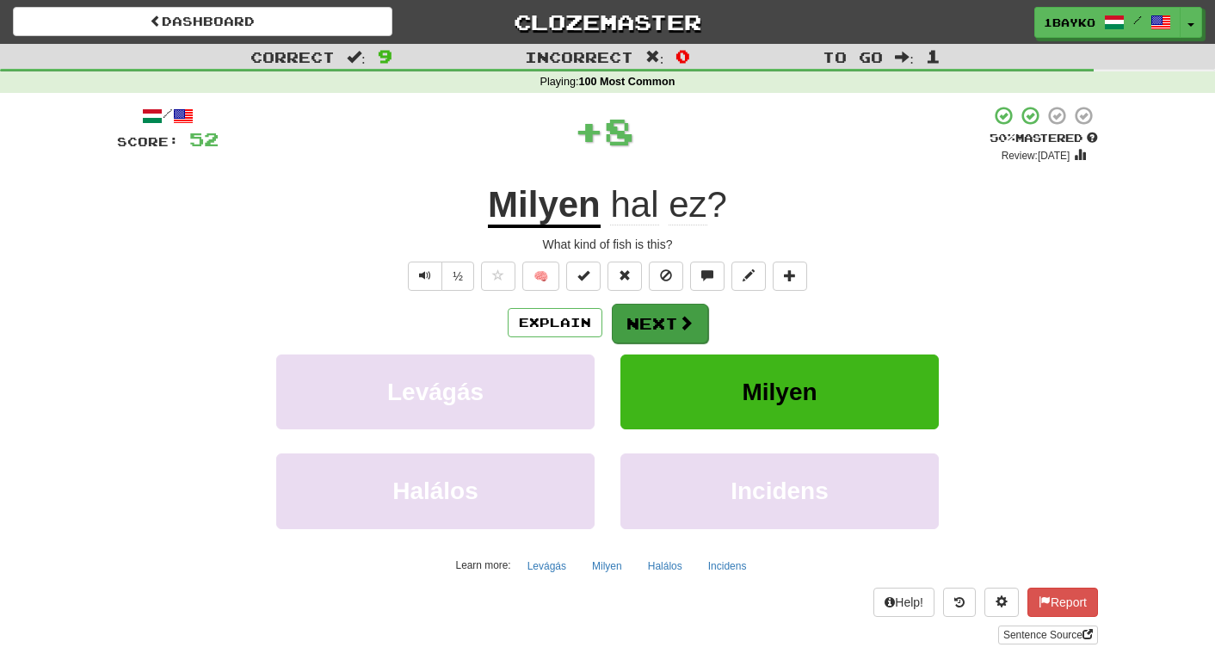
click at [681, 324] on span at bounding box center [685, 322] width 15 height 15
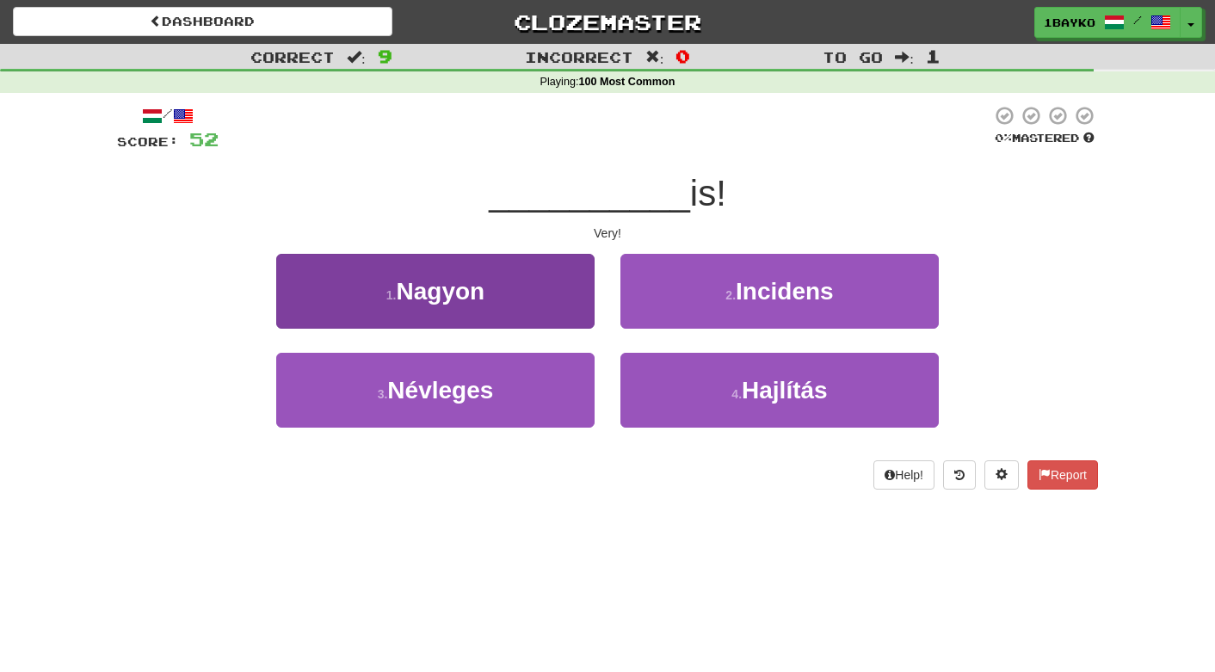
click at [552, 301] on button "1 . [GEOGRAPHIC_DATA]" at bounding box center [435, 291] width 318 height 75
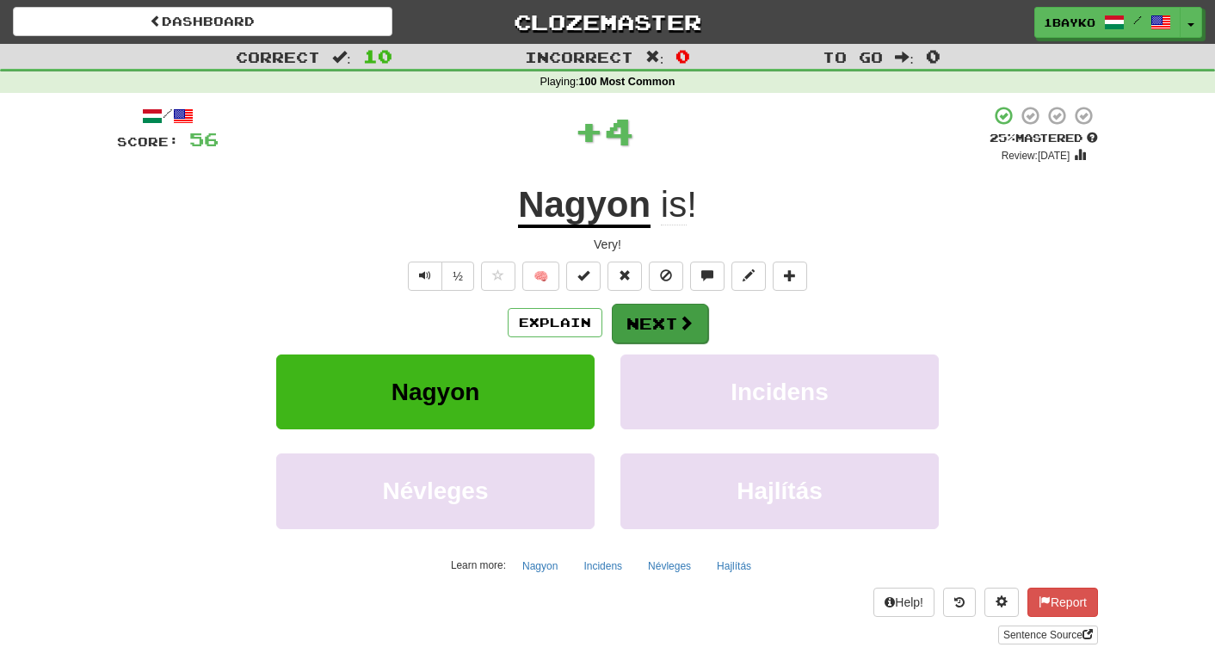
click at [687, 330] on span at bounding box center [685, 322] width 15 height 15
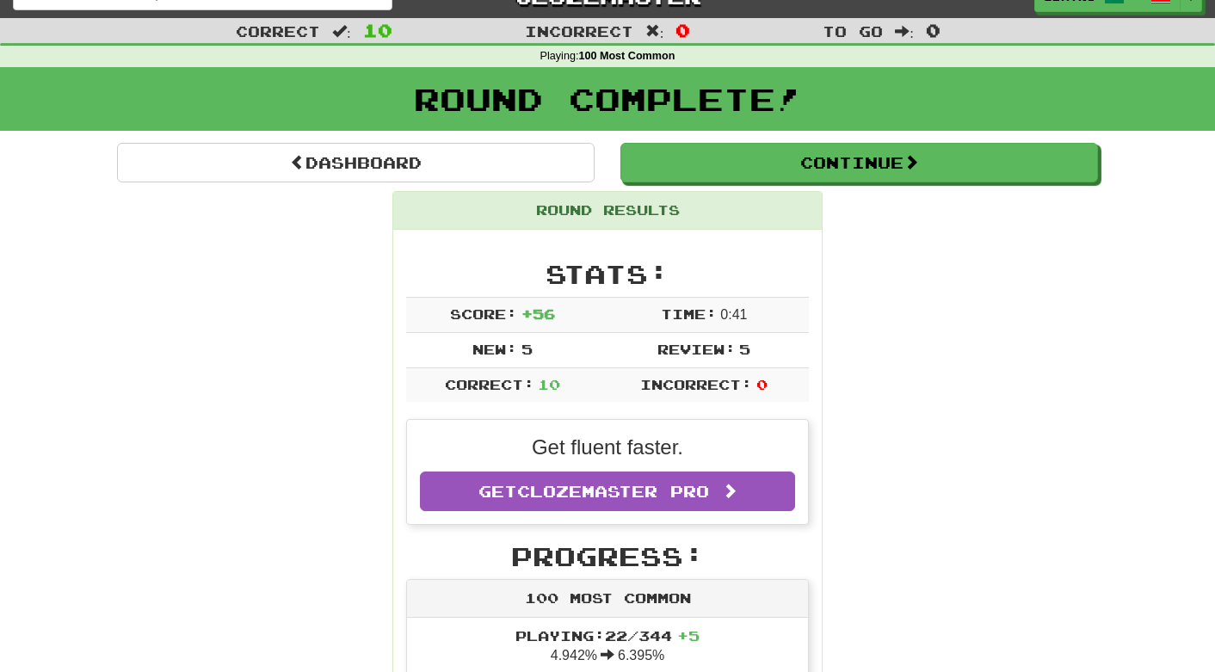
scroll to position [26, 0]
